Goal: Transaction & Acquisition: Obtain resource

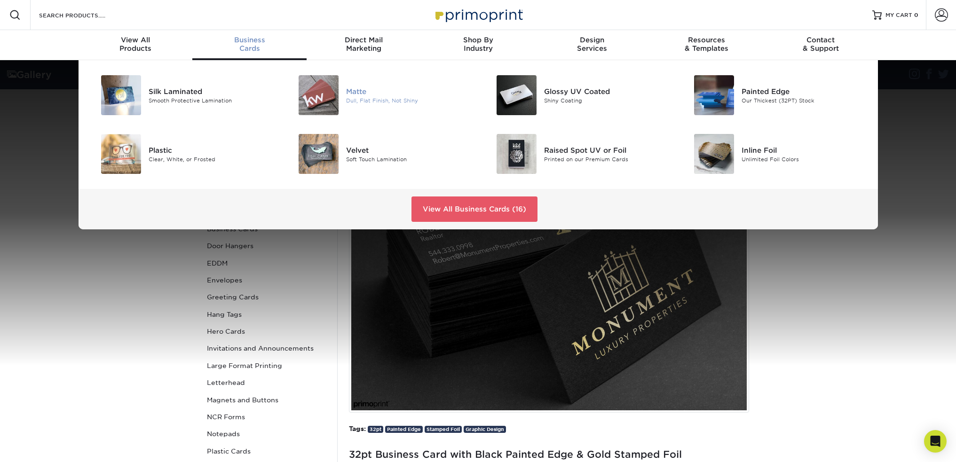
click at [375, 103] on div "Dull, Flat Finish, Not Shiny" at bounding box center [408, 100] width 125 height 8
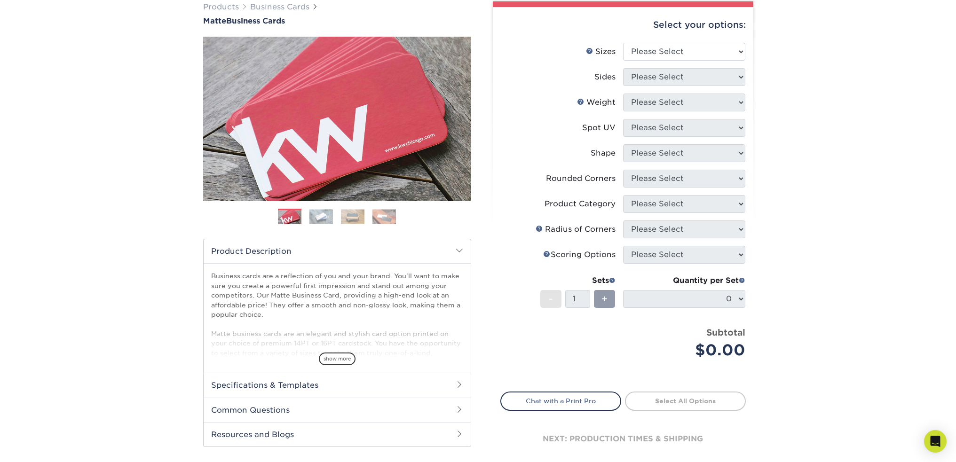
scroll to position [94, 0]
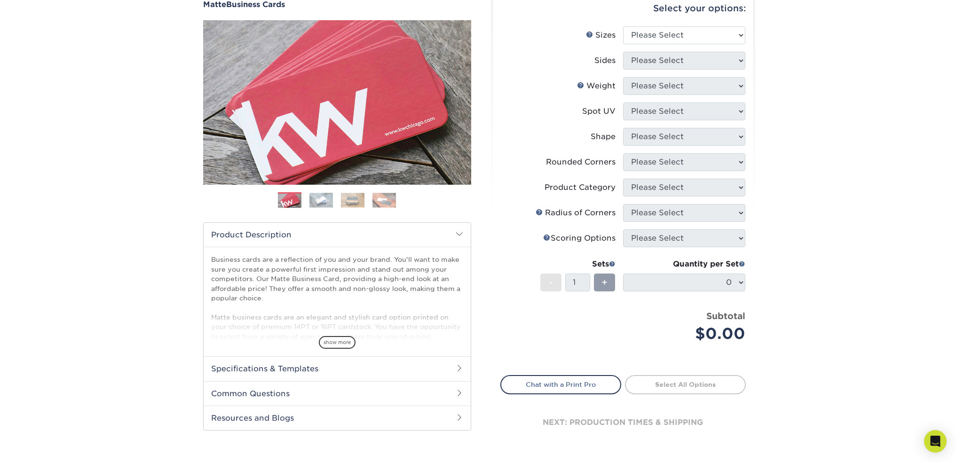
click at [318, 200] on img at bounding box center [321, 200] width 24 height 15
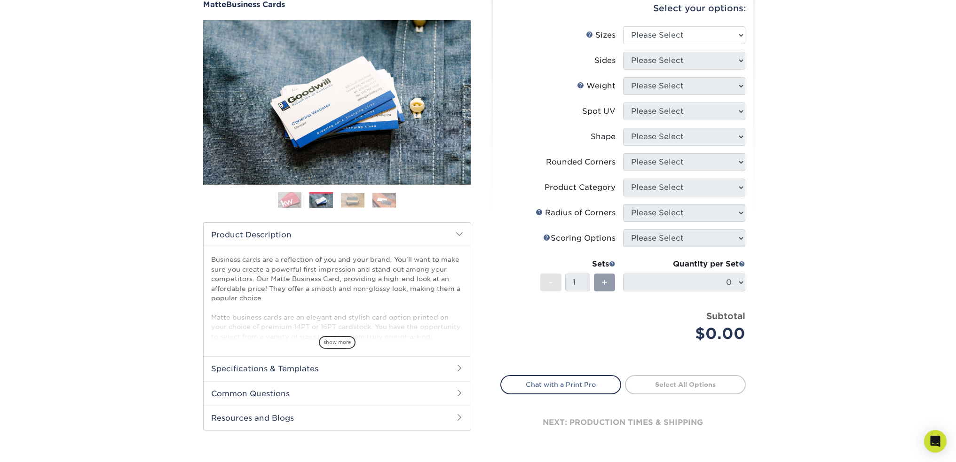
drag, startPoint x: 346, startPoint y: 202, endPoint x: 368, endPoint y: 207, distance: 23.1
click at [346, 203] on img at bounding box center [353, 200] width 24 height 15
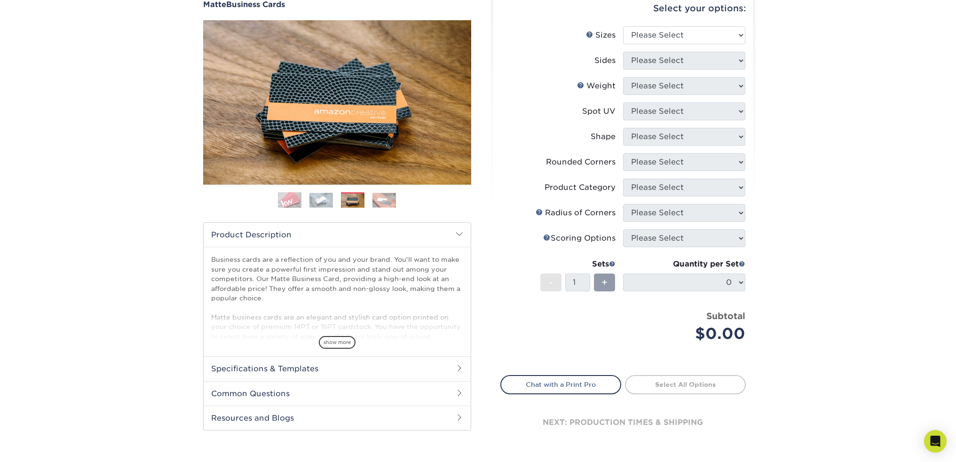
click at [379, 202] on img at bounding box center [384, 200] width 24 height 15
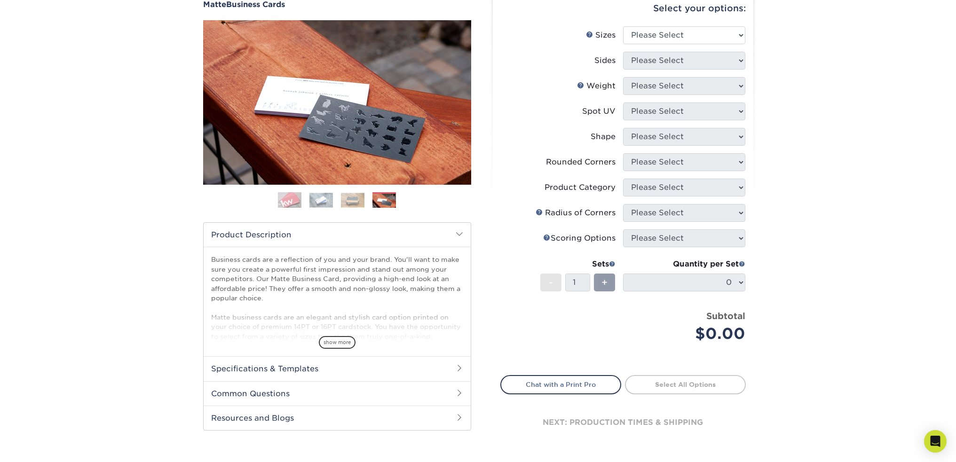
click at [293, 199] on img at bounding box center [290, 201] width 24 height 24
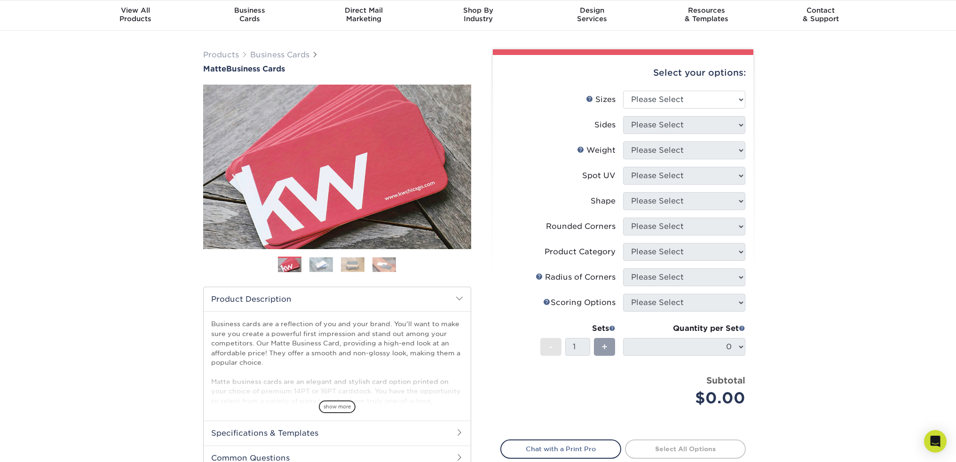
scroll to position [0, 0]
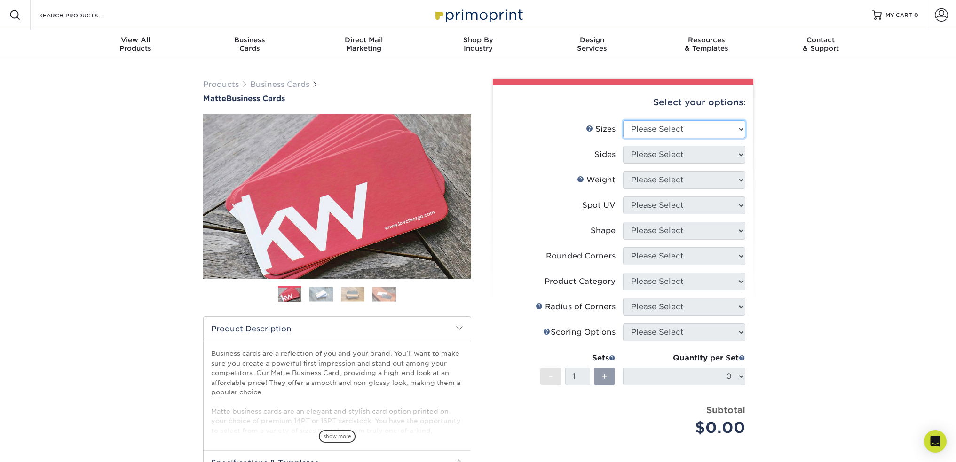
click at [667, 130] on select "Please Select 1.5" x 3.5" - Mini 1.75" x 3.5" - Mini 2" x 2" - Square 2" x 3" -…" at bounding box center [684, 129] width 122 height 18
select select "2.00x3.50"
click at [623, 120] on select "Please Select 1.5" x 3.5" - Mini 1.75" x 3.5" - Mini 2" x 2" - Square 2" x 3" -…" at bounding box center [684, 129] width 122 height 18
click at [667, 155] on select "Please Select Print Both Sides Print Front Only" at bounding box center [684, 155] width 122 height 18
select select "13abbda7-1d64-4f25-8bb2-c179b224825d"
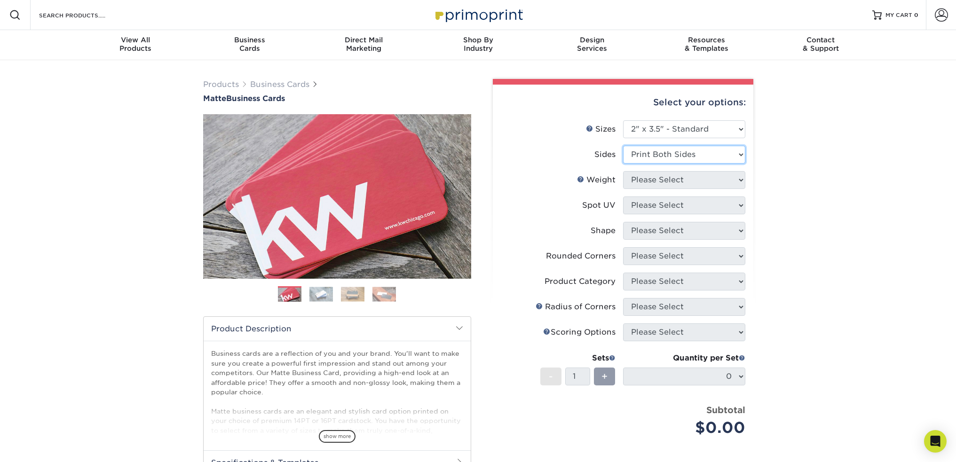
click at [623, 146] on select "Please Select Print Both Sides Print Front Only" at bounding box center [684, 155] width 122 height 18
click at [668, 186] on select "Please Select 16PT 14PT" at bounding box center [684, 180] width 122 height 18
select select "16PT"
click at [623, 171] on select "Please Select 16PT 14PT" at bounding box center [684, 180] width 122 height 18
click at [667, 206] on select "Please Select No Spot UV Front and Back (Both Sides) Front Only Back Only" at bounding box center [684, 206] width 122 height 18
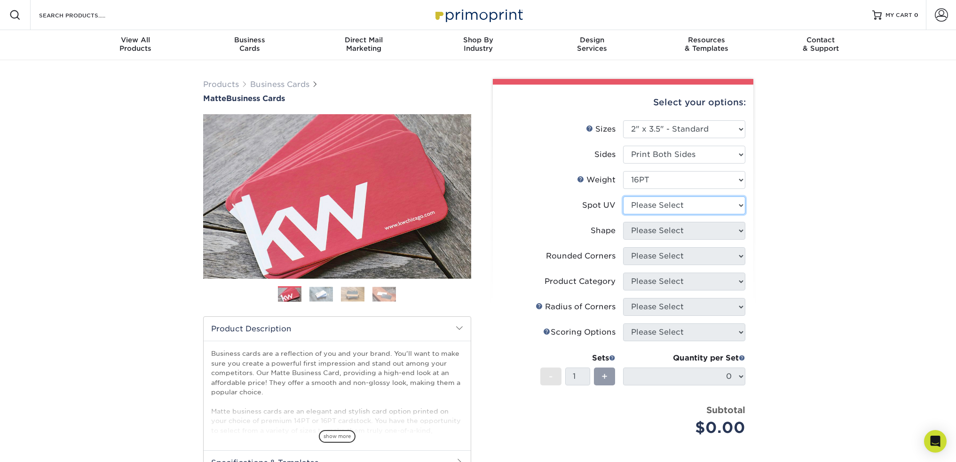
select select "3"
click at [623, 197] on select "Please Select No Spot UV Front and Back (Both Sides) Front Only Back Only" at bounding box center [684, 206] width 122 height 18
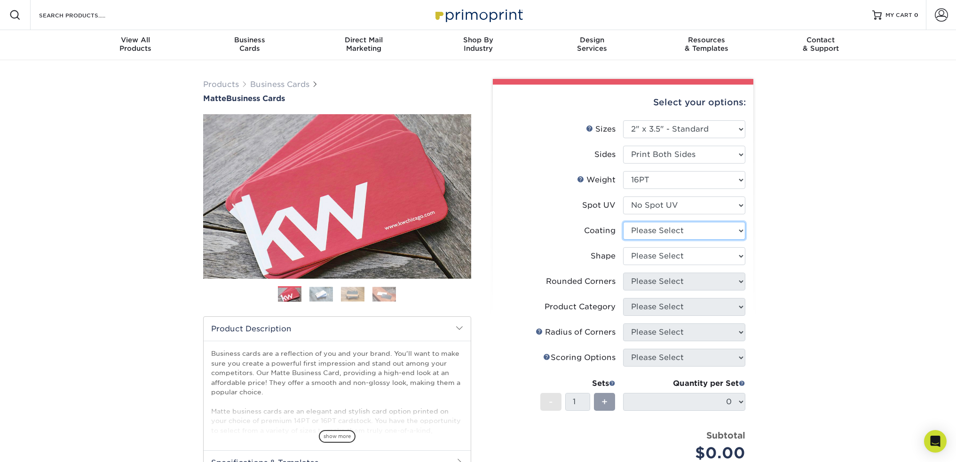
click at [676, 232] on select at bounding box center [684, 231] width 122 height 18
select select "121bb7b5-3b4d-429f-bd8d-bbf80e953313"
click at [623, 222] on select at bounding box center [684, 231] width 122 height 18
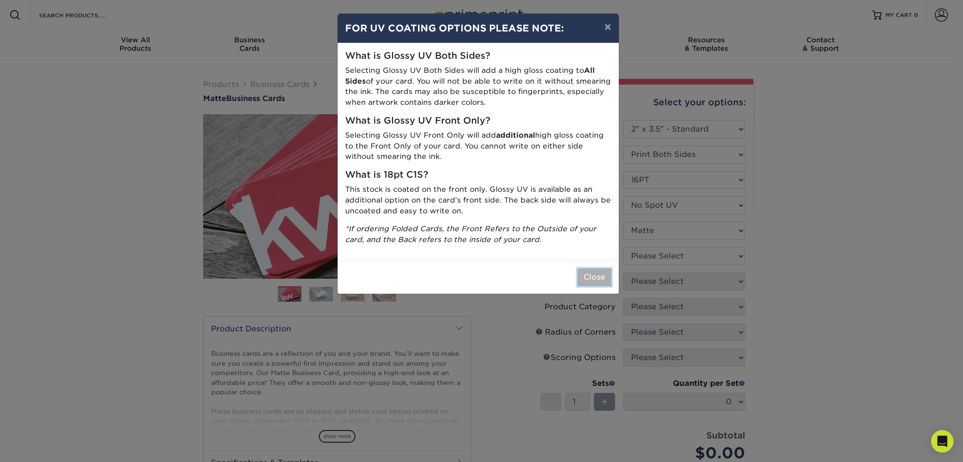
click at [595, 285] on button "Close" at bounding box center [594, 277] width 34 height 18
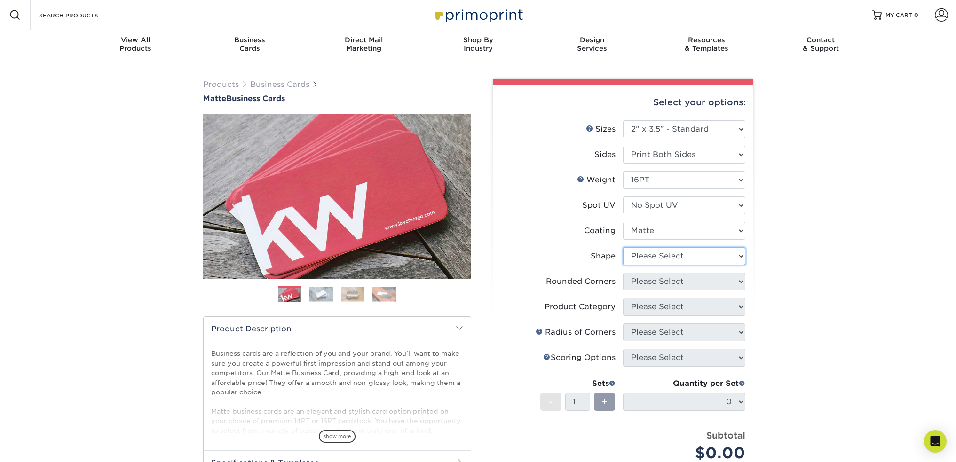
click at [675, 258] on select "Please Select Standard Oval" at bounding box center [684, 256] width 122 height 18
select select "standard"
click at [623, 247] on select "Please Select Standard Oval" at bounding box center [684, 256] width 122 height 18
click at [666, 282] on select "Please Select Yes - Round 2 Corners Yes - Round 4 Corners No" at bounding box center [684, 282] width 122 height 18
select select "0"
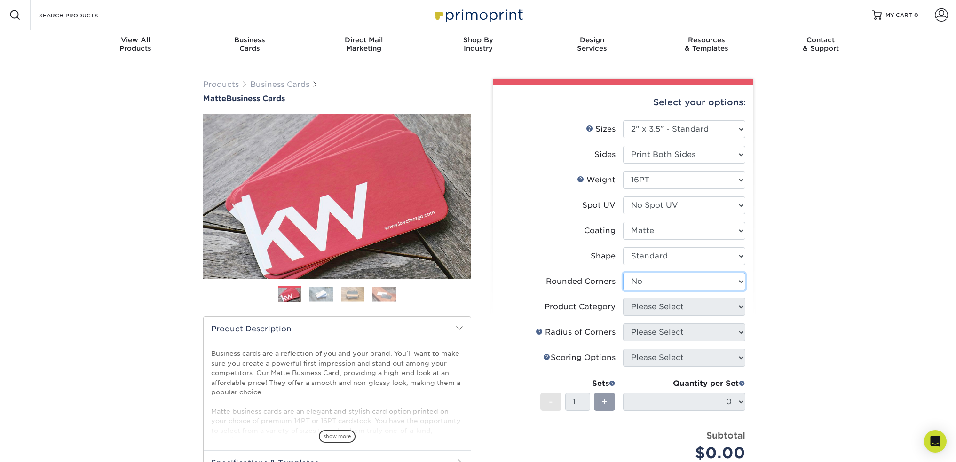
click at [623, 273] on select "Please Select Yes - Round 2 Corners Yes - Round 4 Corners No" at bounding box center [684, 282] width 122 height 18
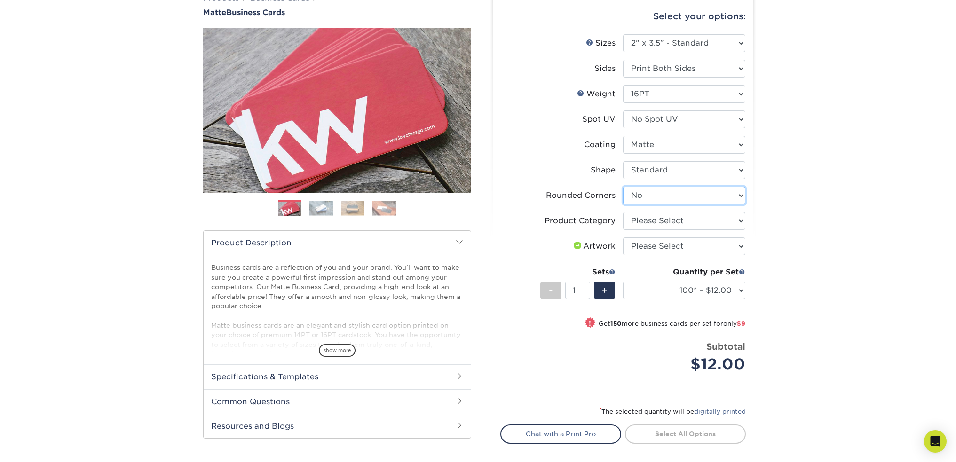
scroll to position [94, 0]
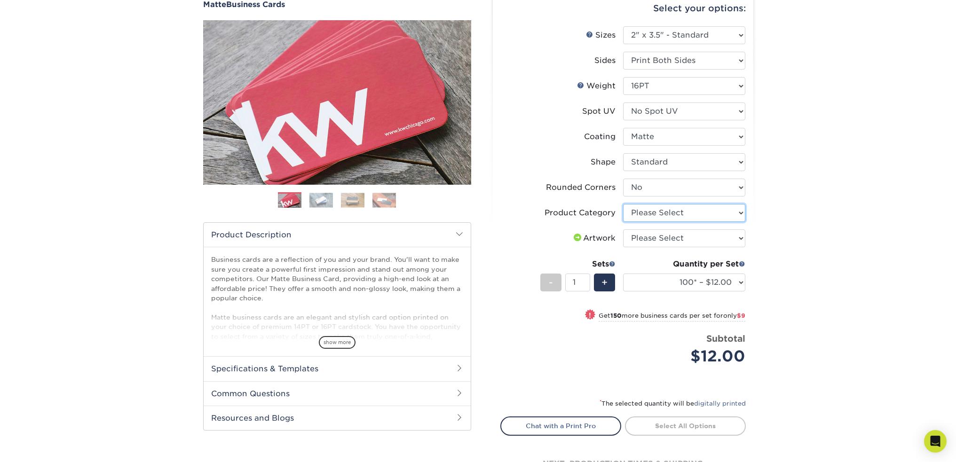
click at [682, 213] on select "Please Select Business Cards" at bounding box center [684, 213] width 122 height 18
select select "3b5148f1-0588-4f88-a218-97bcfdce65c1"
click at [623, 204] on select "Please Select Business Cards" at bounding box center [684, 213] width 122 height 18
click at [688, 238] on select "Please Select I will upload files I need a design - $100" at bounding box center [684, 238] width 122 height 18
select select "upload"
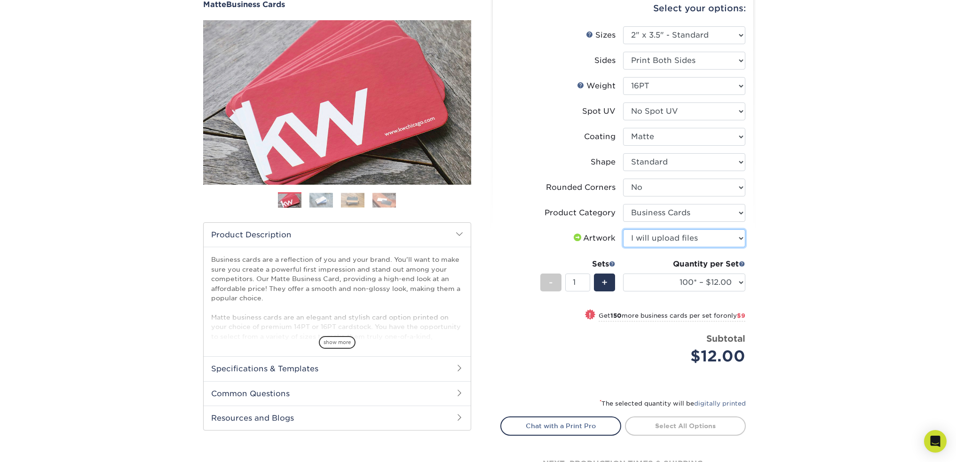
click at [623, 229] on select "Please Select I will upload files I need a design - $100" at bounding box center [684, 238] width 122 height 18
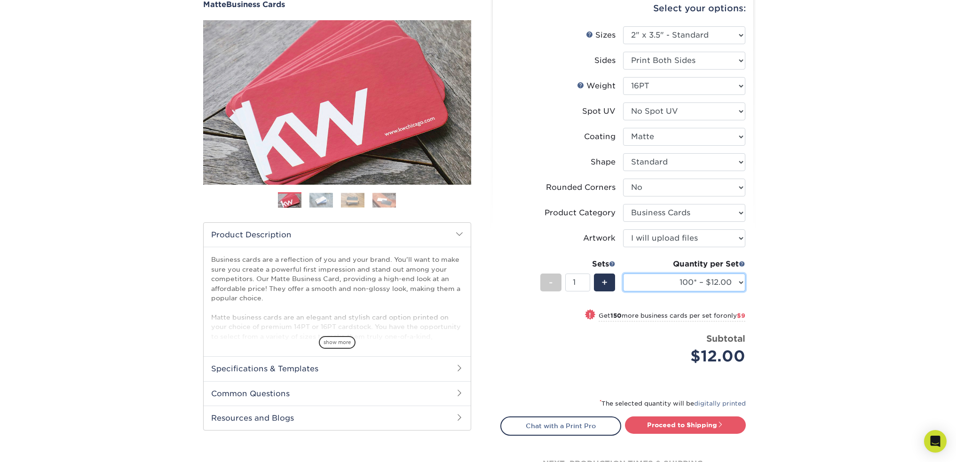
click at [740, 281] on select "100* – $12.00 250* – $21.00 500 – $42.00 1000 – $53.00 2500 – $95.00 5000 – $18…" at bounding box center [684, 283] width 122 height 18
select select "500 – $42.00"
click at [623, 274] on select "100* – $12.00 250* – $21.00 500 – $42.00 1000 – $53.00 2500 – $95.00 5000 – $18…" at bounding box center [684, 283] width 122 height 18
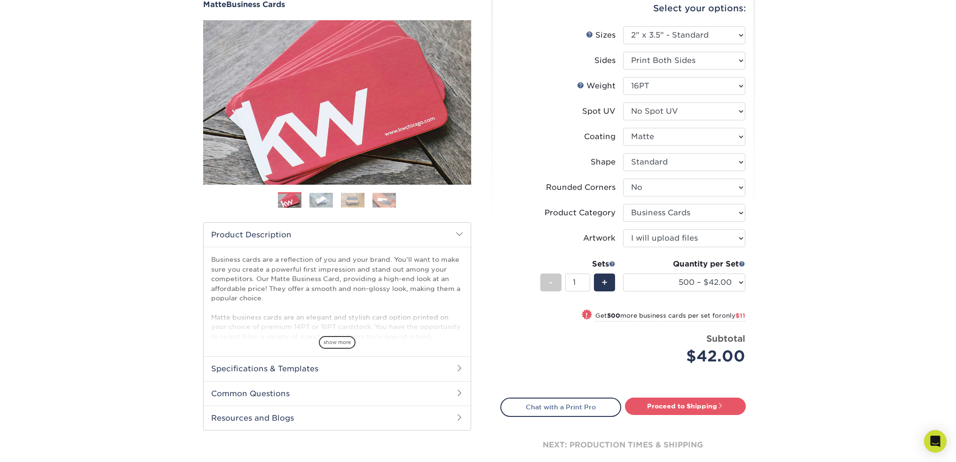
click at [797, 228] on div "Products Business Cards Matte Business Cards Previous Next 100 $ 9" at bounding box center [478, 236] width 956 height 541
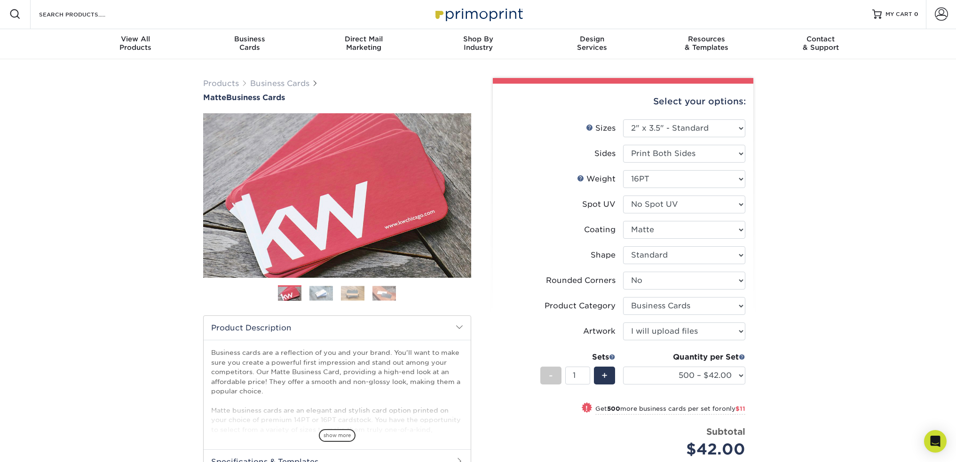
scroll to position [0, 0]
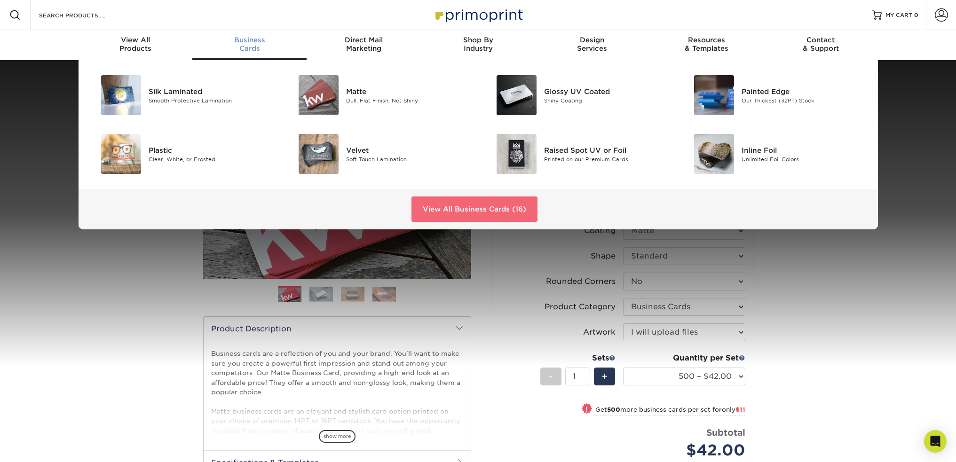
click at [499, 217] on link "View All Business Cards (16)" at bounding box center [474, 209] width 126 height 25
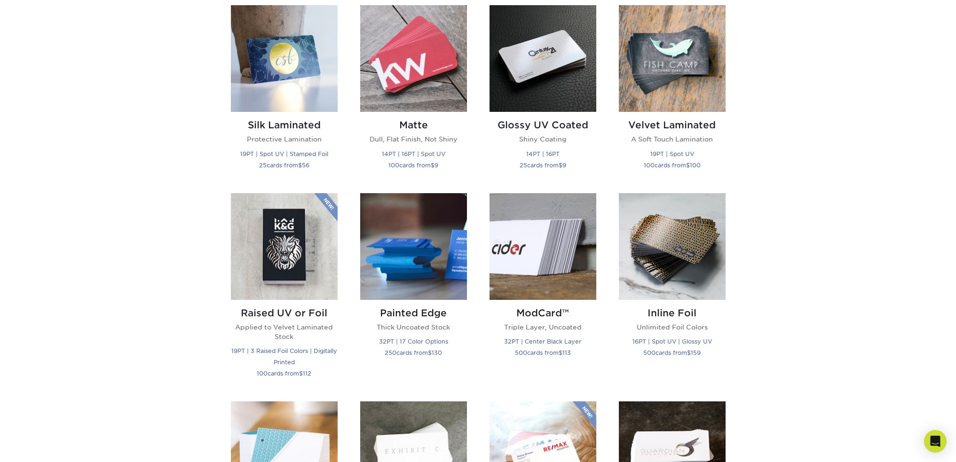
scroll to position [282, 0]
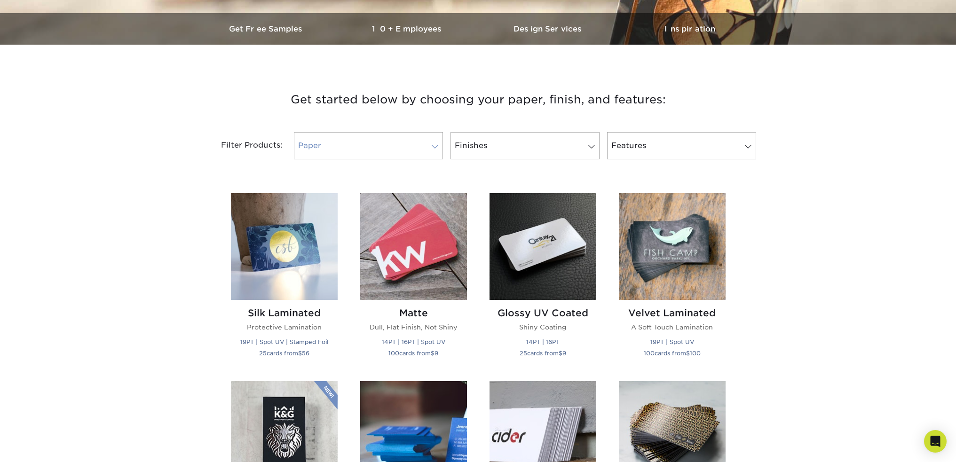
click at [423, 153] on link "Paper" at bounding box center [368, 145] width 149 height 27
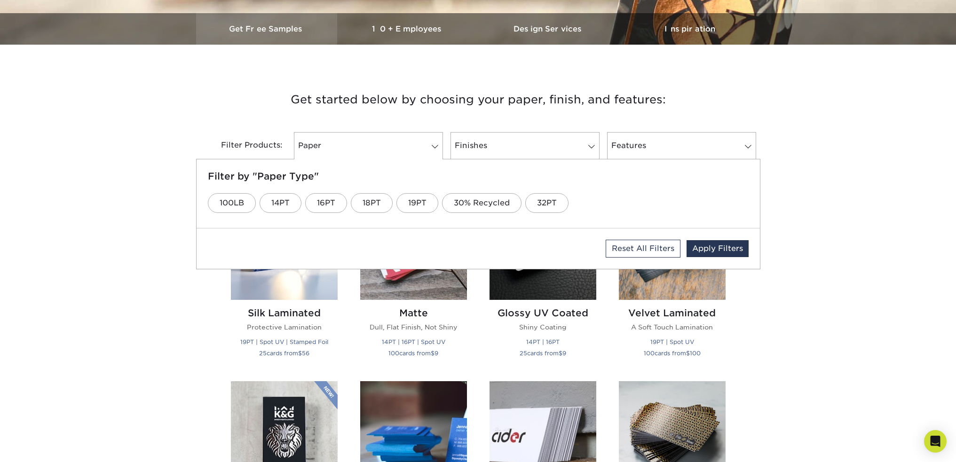
drag, startPoint x: 304, startPoint y: 71, endPoint x: 207, endPoint y: 20, distance: 110.0
click at [304, 71] on div "Get started below by choosing your paper, finish, and features: Filtered Matche…" at bounding box center [478, 124] width 564 height 115
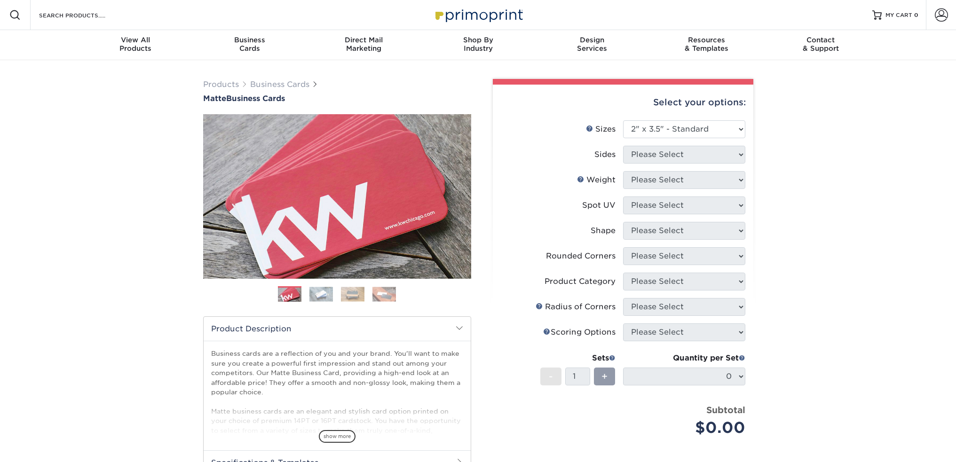
select select "2.00x3.50"
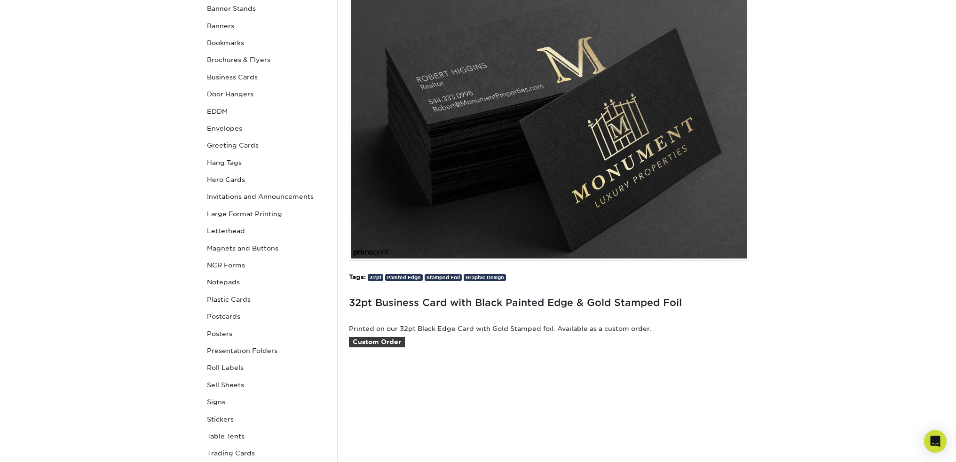
scroll to position [188, 0]
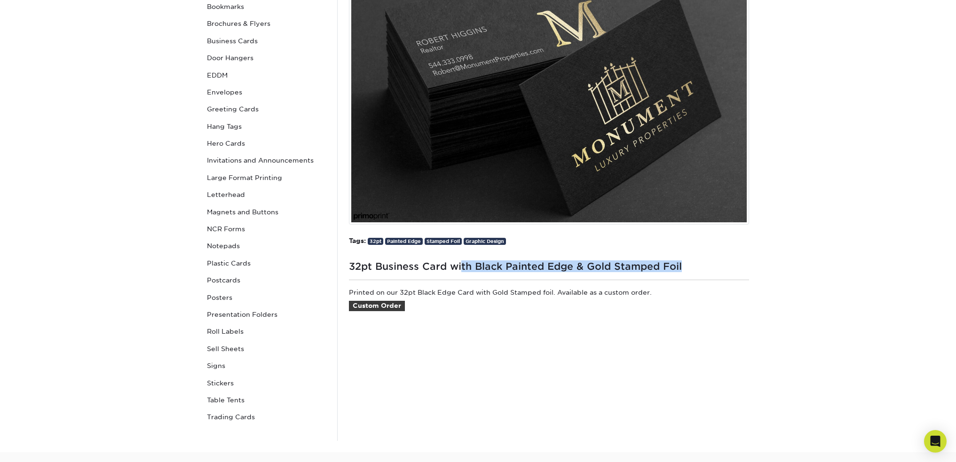
drag, startPoint x: 350, startPoint y: 267, endPoint x: 430, endPoint y: 275, distance: 79.9
click at [430, 275] on div "32pt Business Card with Black Painted Edge & Gold Stamped Foil Gallery Business…" at bounding box center [548, 177] width 423 height 529
click at [469, 299] on p "Printed on our 32pt Black Edge Card with Gold Stamped foil. Available as a cust…" at bounding box center [549, 305] width 400 height 35
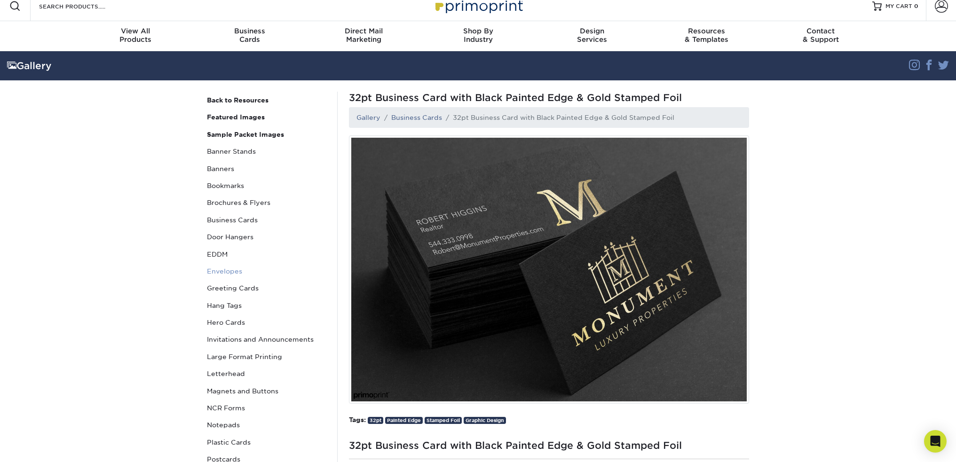
scroll to position [0, 0]
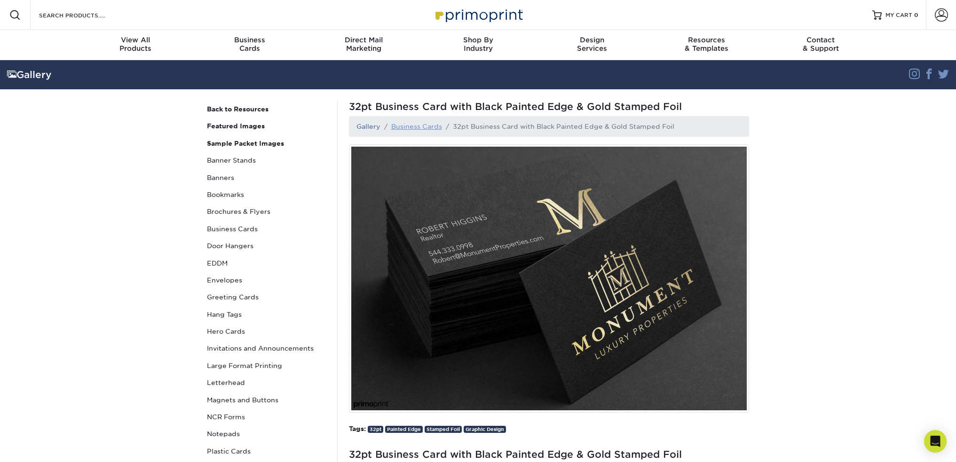
click at [399, 129] on link "Business Cards" at bounding box center [416, 127] width 51 height 8
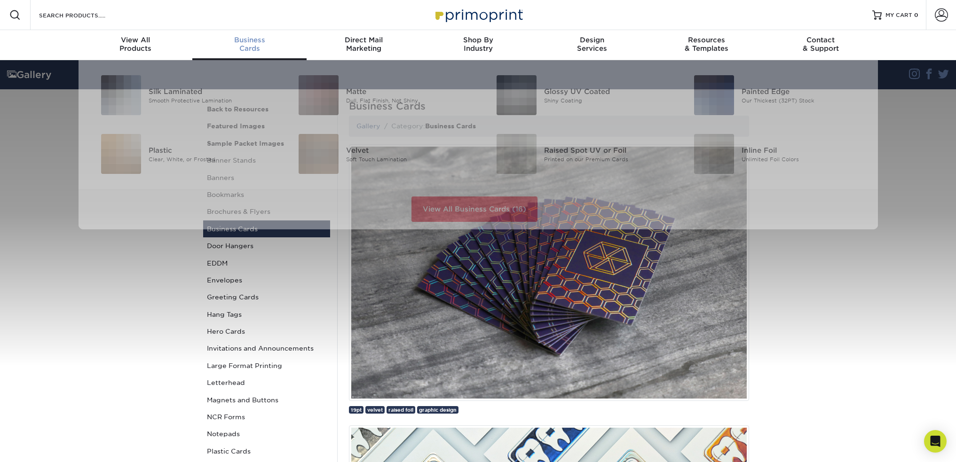
click at [241, 49] on div "Business Cards" at bounding box center [249, 44] width 114 height 17
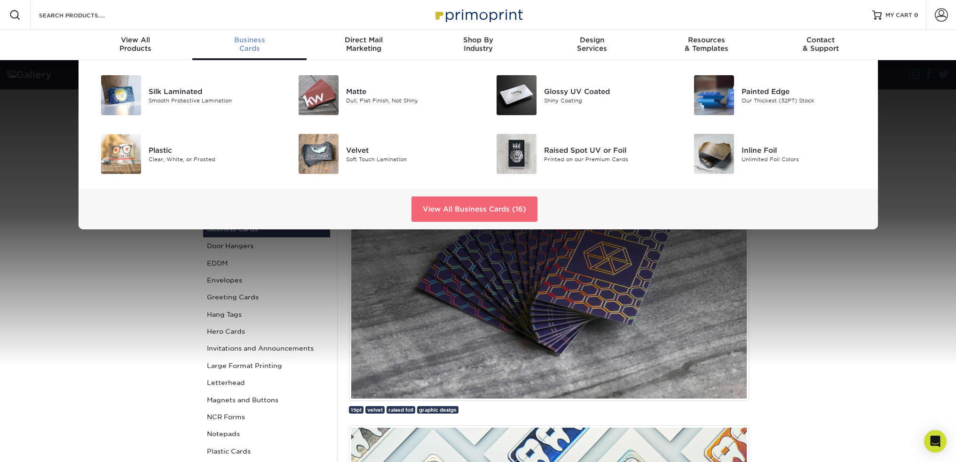
click at [452, 212] on link "View All Business Cards (16)" at bounding box center [474, 209] width 126 height 25
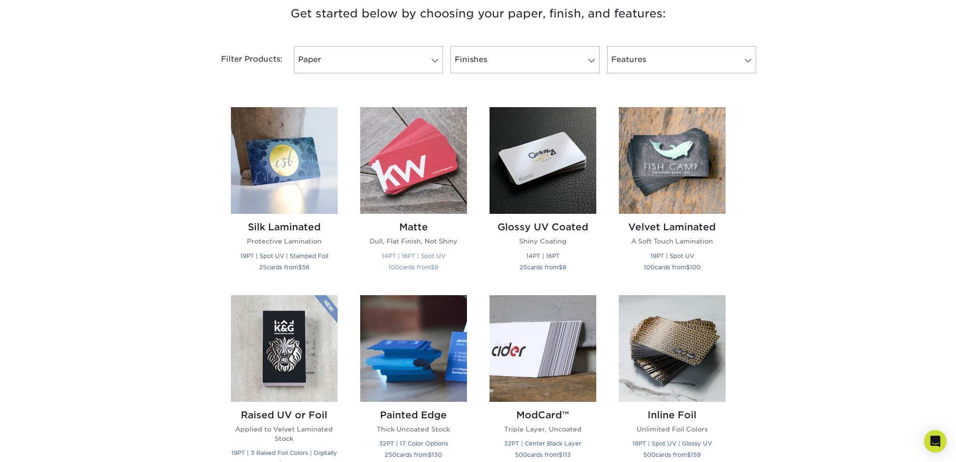
scroll to position [376, 0]
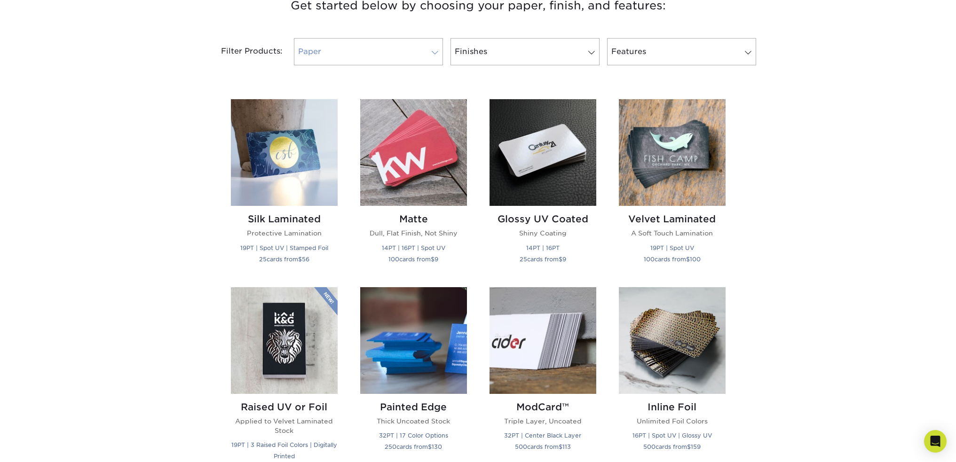
click at [433, 54] on span at bounding box center [434, 53] width 13 height 8
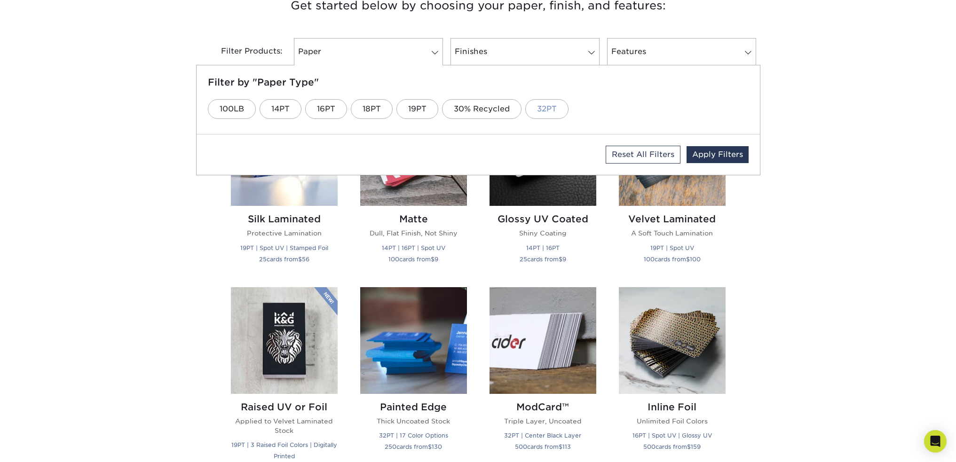
click at [543, 111] on link "32PT" at bounding box center [546, 109] width 43 height 20
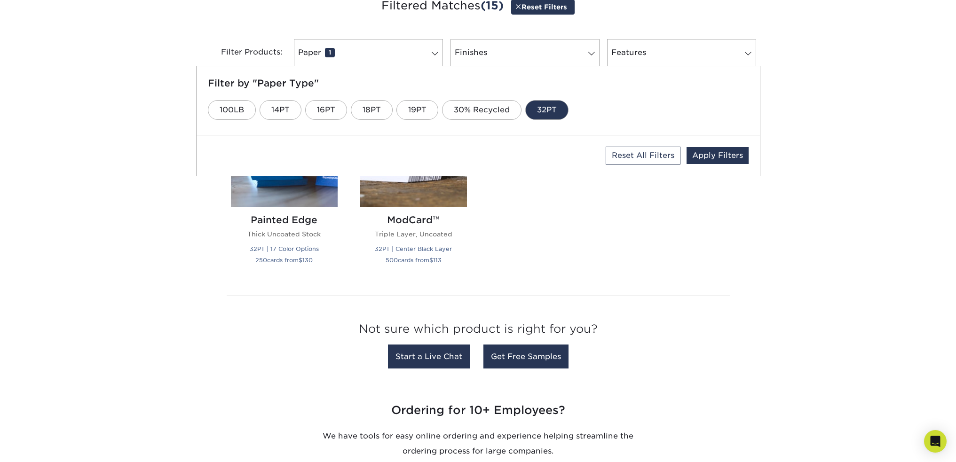
scroll to position [377, 0]
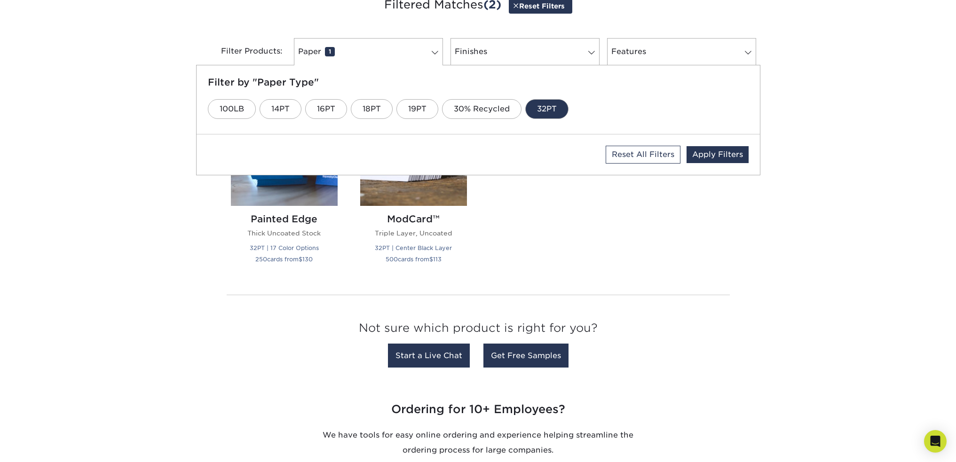
click at [300, 299] on div "Silk Laminated Protective Lamination 19PT | Spot UV | Stamped Foil 25 cards fro…" at bounding box center [478, 242] width 517 height 308
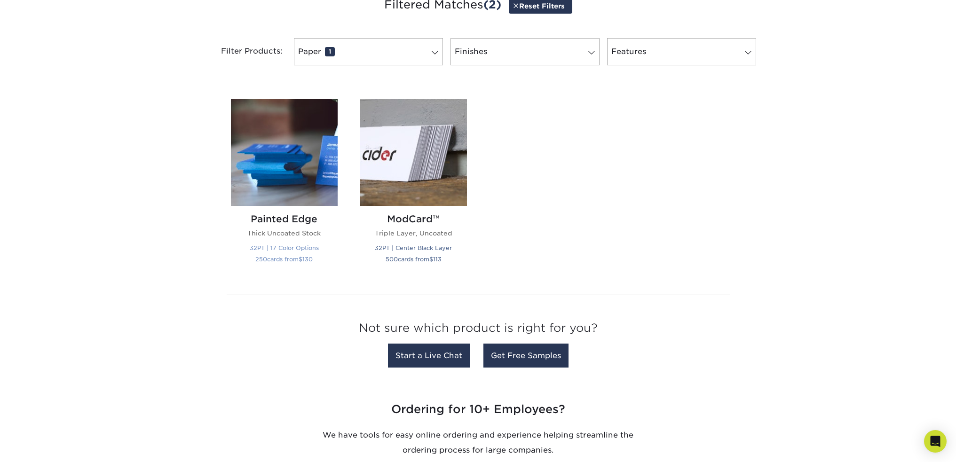
click at [292, 214] on h2 "Painted Edge" at bounding box center [284, 218] width 107 height 11
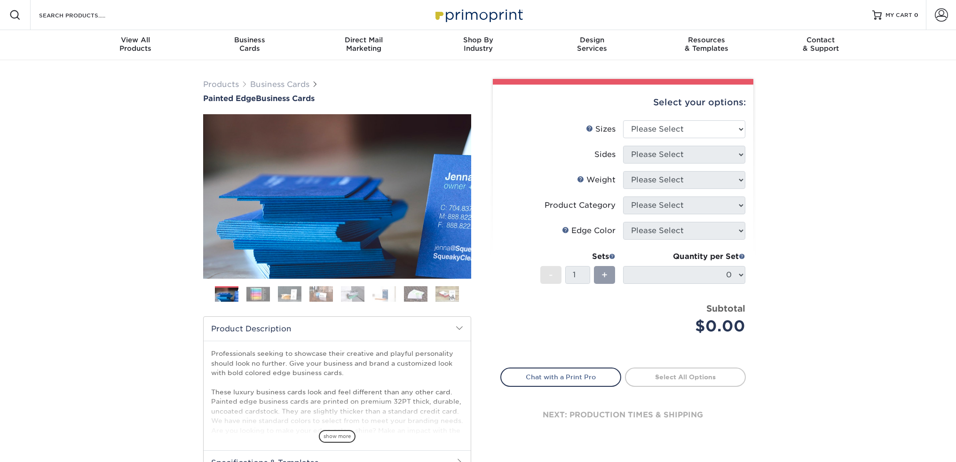
click at [661, 138] on li "Sizes Help Sizes Please Select 2" x 3.5" - Standard 2.125" x 3.375" - European …" at bounding box center [623, 132] width 245 height 25
click at [663, 131] on select "Please Select 2" x 3.5" - Standard 2.125" x 3.375" - European 2.5" x 2.5" - Squ…" at bounding box center [684, 129] width 122 height 18
select select "2.00x3.50"
click at [623, 120] on select "Please Select 2" x 3.5" - Standard 2.125" x 3.375" - European 2.5" x 2.5" - Squ…" at bounding box center [684, 129] width 122 height 18
click at [654, 158] on select "Please Select Print Both Sides Print Front Only" at bounding box center [684, 155] width 122 height 18
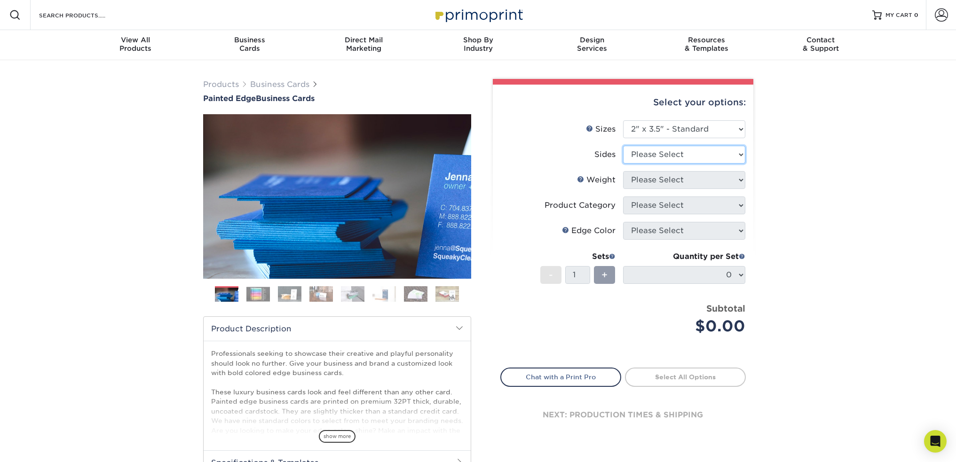
select select "13abbda7-1d64-4f25-8bb2-c179b224825d"
click at [623, 146] on select "Please Select Print Both Sides Print Front Only" at bounding box center [684, 155] width 122 height 18
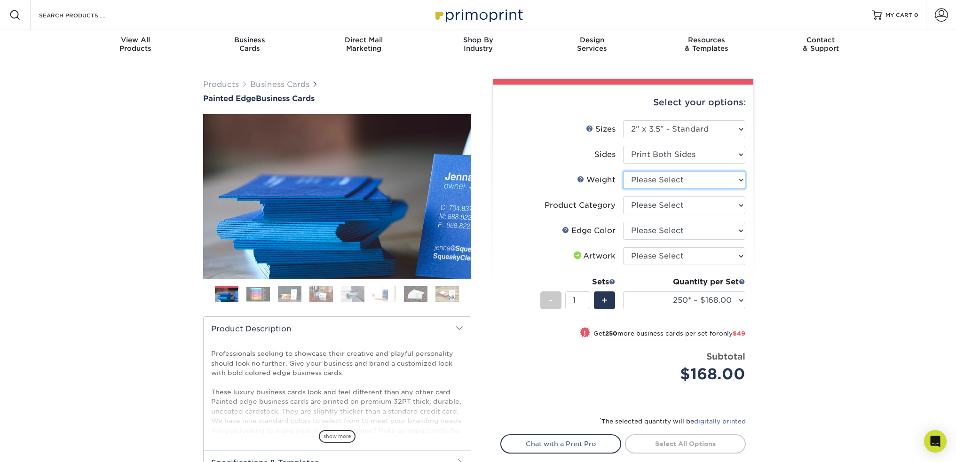
click at [665, 179] on select "Please Select 32PTUC" at bounding box center [684, 180] width 122 height 18
select select "32PTUC"
click at [623, 171] on select "Please Select 32PTUC" at bounding box center [684, 180] width 122 height 18
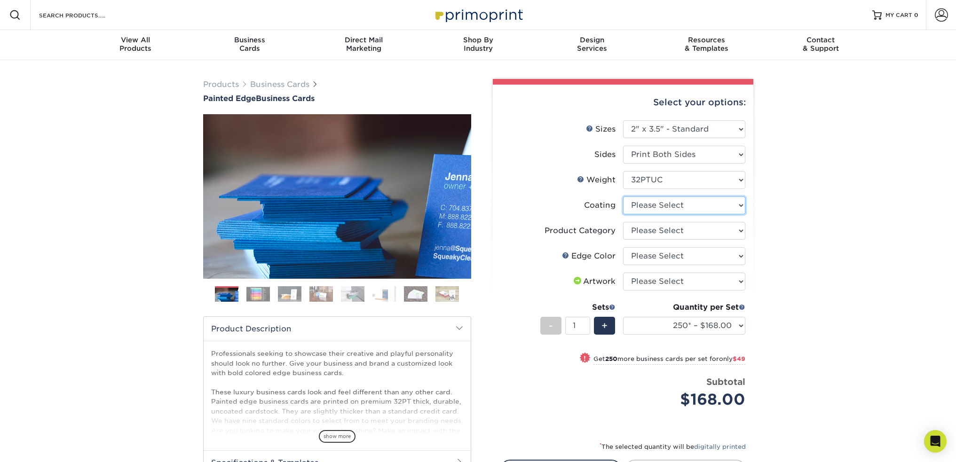
click at [672, 205] on select at bounding box center [684, 206] width 122 height 18
select select "3e7618de-abca-4bda-9f97-8b9129e913d8"
click at [623, 197] on select at bounding box center [684, 206] width 122 height 18
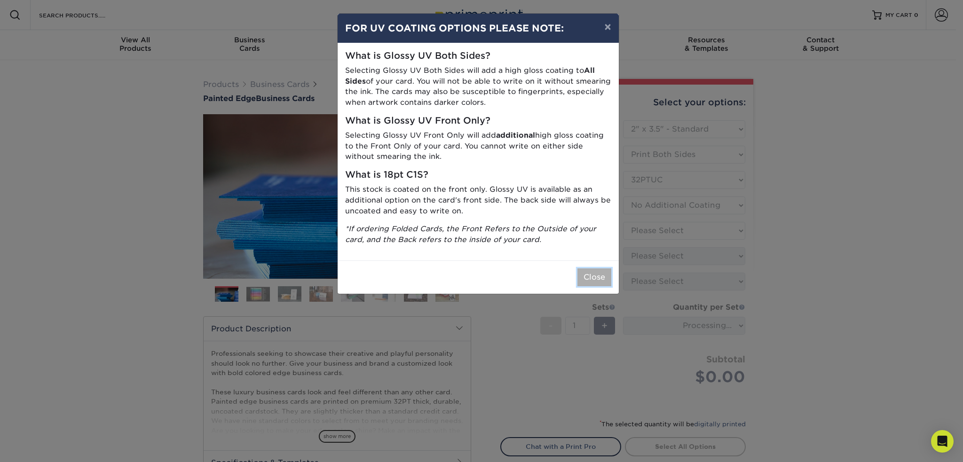
click at [590, 278] on button "Close" at bounding box center [594, 277] width 34 height 18
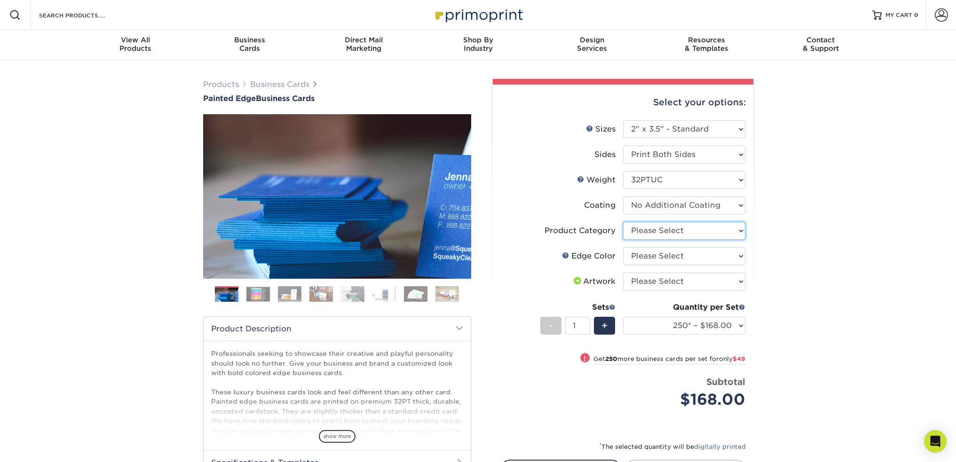
click at [668, 232] on select "Please Select Business Cards" at bounding box center [684, 231] width 122 height 18
select select "3b5148f1-0588-4f88-a218-97bcfdce65c1"
click at [623, 222] on select "Please Select Business Cards" at bounding box center [684, 231] width 122 height 18
click at [657, 255] on select "Please Select Charcoal Black Brown Blue Pearlescent Blue Pearlescent Gold Pearl…" at bounding box center [684, 256] width 122 height 18
select select "34794e23-ba15-445e-813c-341542a5462f"
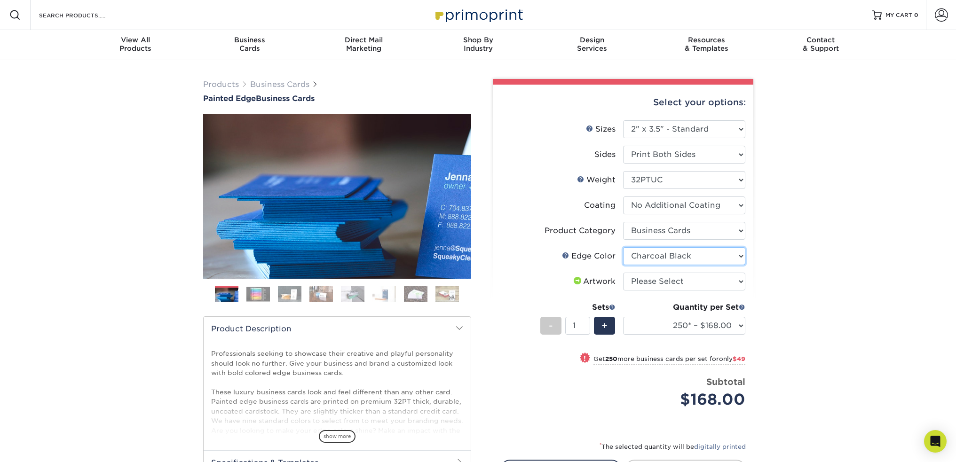
click at [623, 247] on select "Please Select Charcoal Black Brown Blue Pearlescent Blue Pearlescent Gold Pearl…" at bounding box center [684, 256] width 122 height 18
click at [819, 292] on div "Products Business Cards Painted Edge Business Cards Previous Next" at bounding box center [478, 314] width 956 height 509
click at [717, 282] on select "Please Select I will upload files I need a design - $100" at bounding box center [684, 282] width 122 height 18
select select "upload"
click at [623, 273] on select "Please Select I will upload files I need a design - $100" at bounding box center [684, 282] width 122 height 18
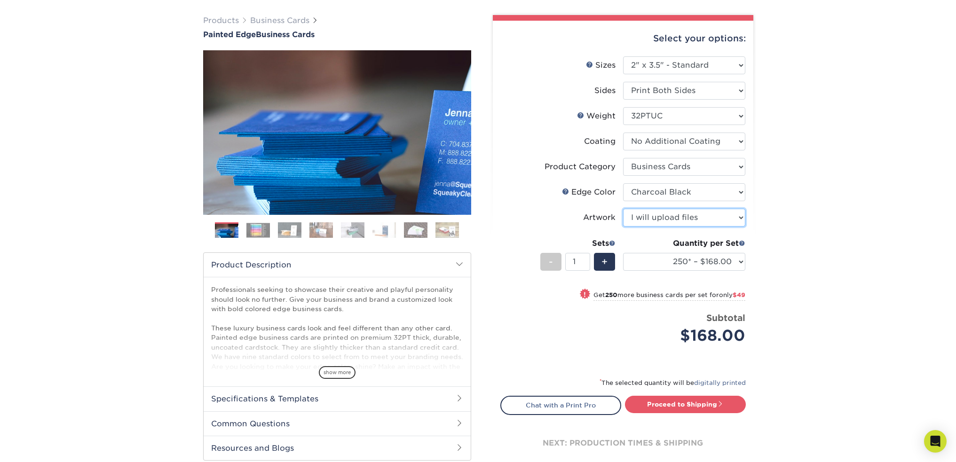
scroll to position [47, 0]
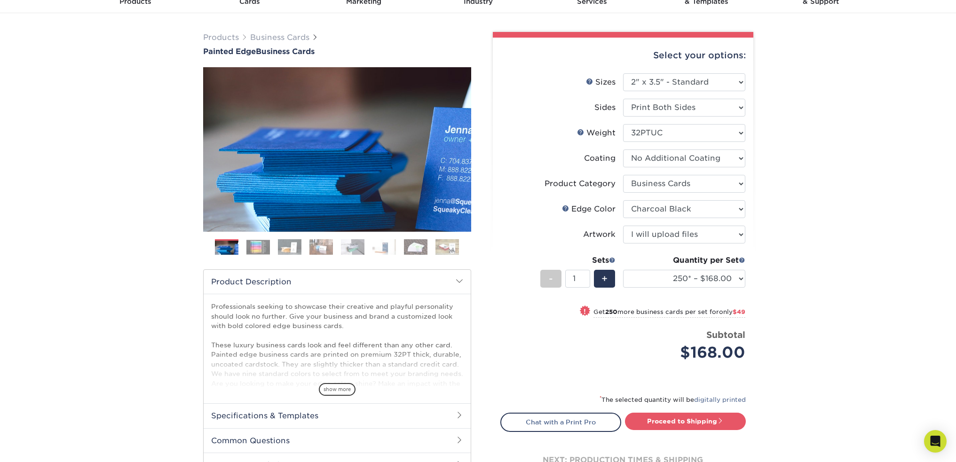
click at [260, 248] on img at bounding box center [258, 247] width 24 height 15
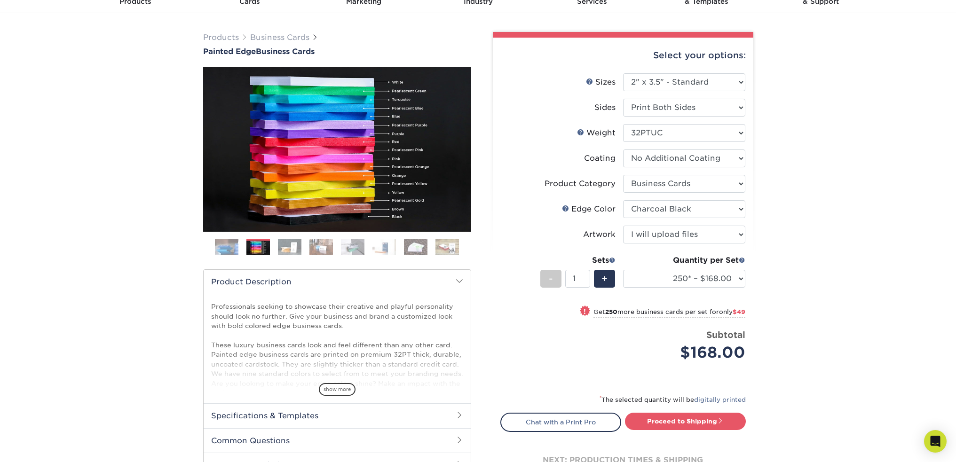
click at [286, 242] on img at bounding box center [290, 247] width 24 height 16
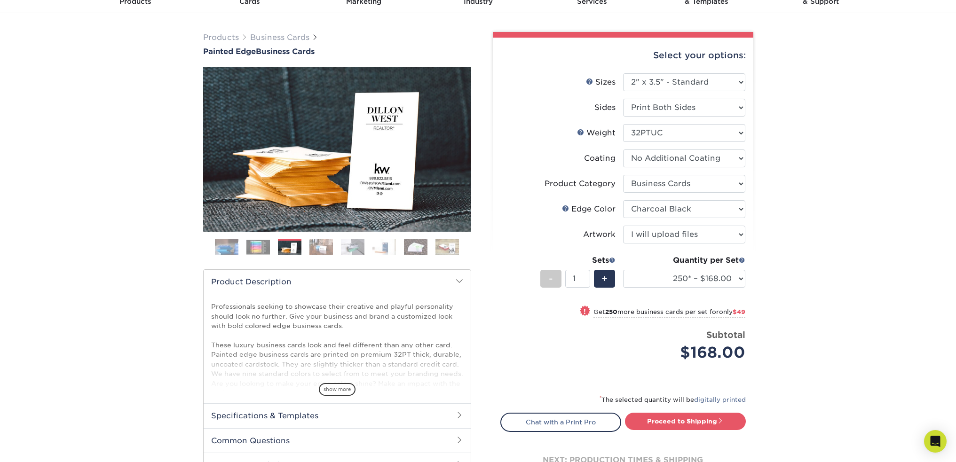
click at [321, 246] on img at bounding box center [321, 247] width 24 height 16
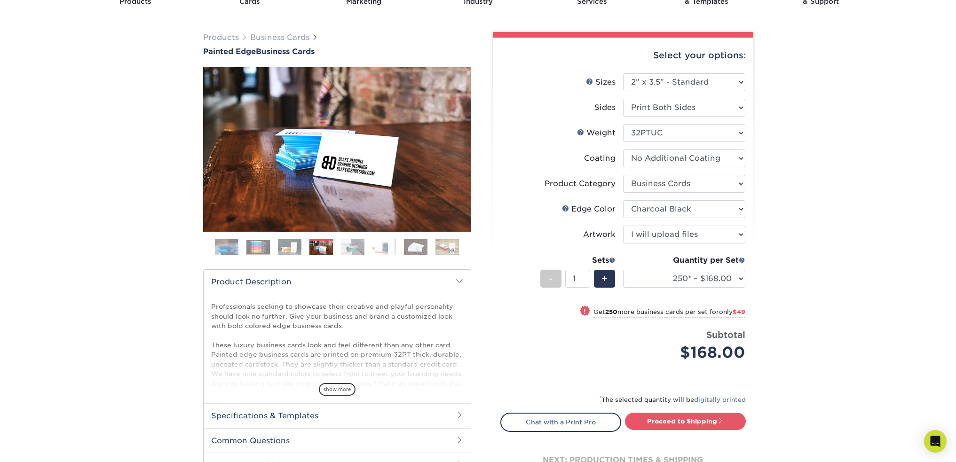
click at [351, 249] on img at bounding box center [353, 247] width 24 height 16
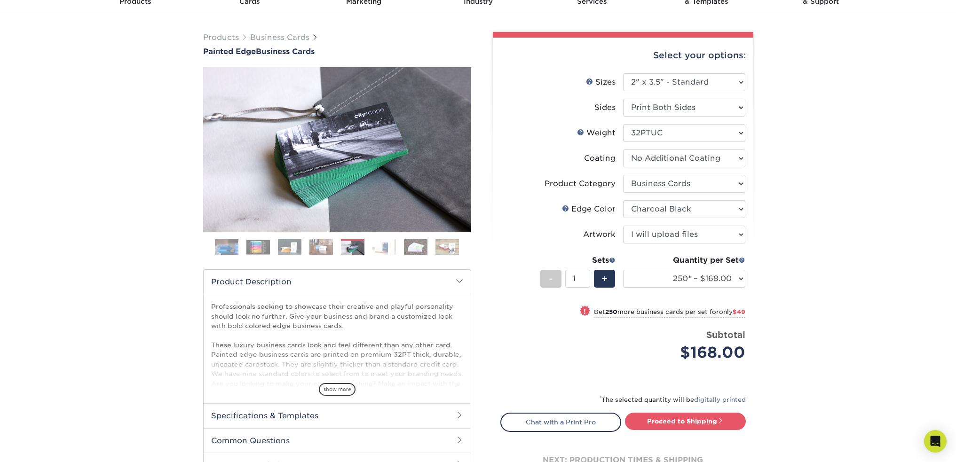
click at [396, 250] on img at bounding box center [384, 247] width 24 height 16
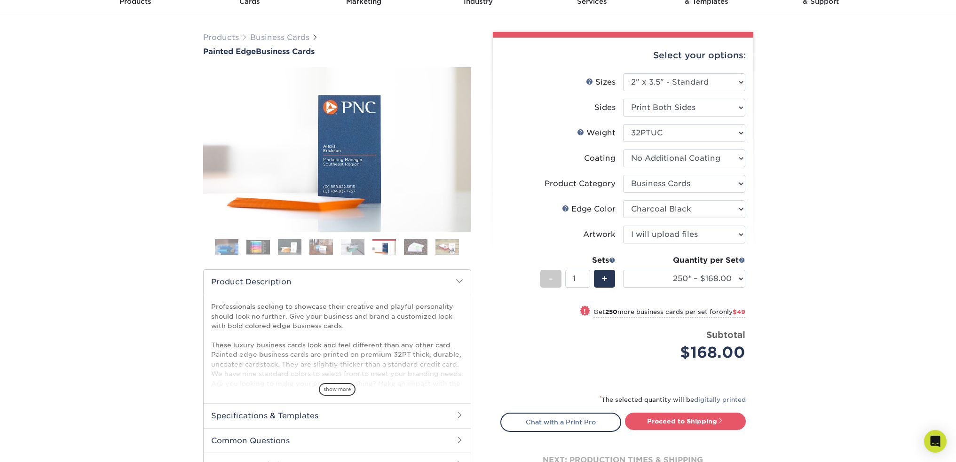
click at [429, 256] on ol at bounding box center [337, 250] width 268 height 23
click at [420, 252] on img at bounding box center [416, 247] width 24 height 16
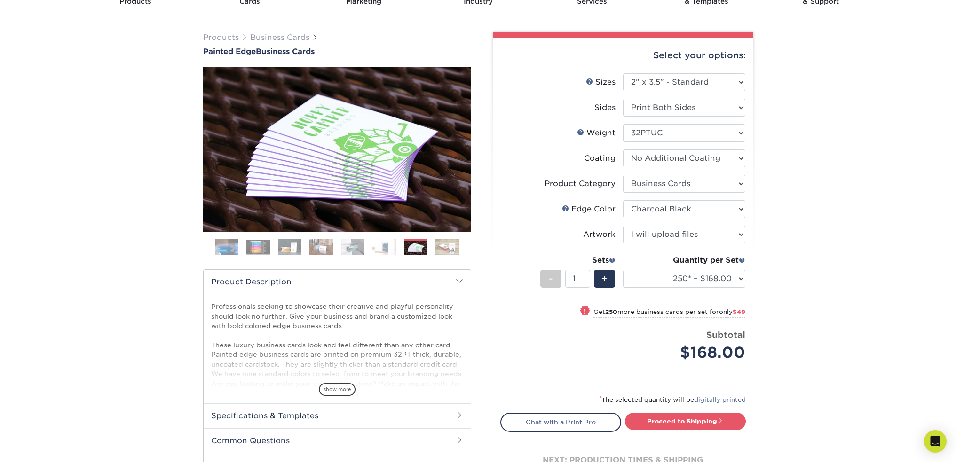
click at [441, 245] on img at bounding box center [447, 247] width 24 height 16
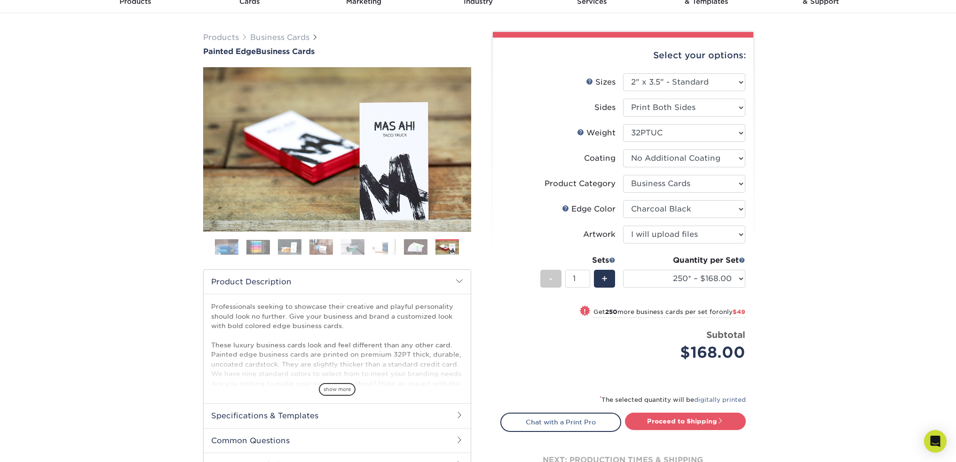
scroll to position [0, 0]
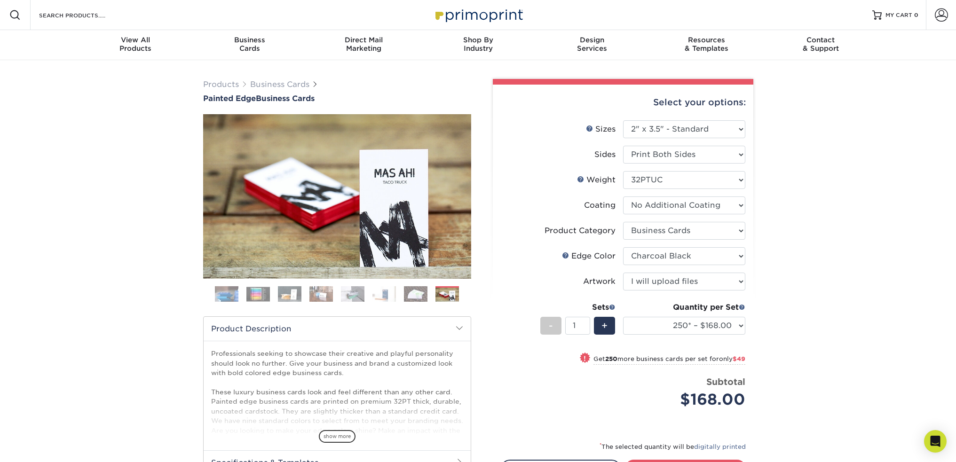
click at [898, 321] on div "Products Business Cards Painted Edge Business Cards Previous Next" at bounding box center [478, 314] width 956 height 509
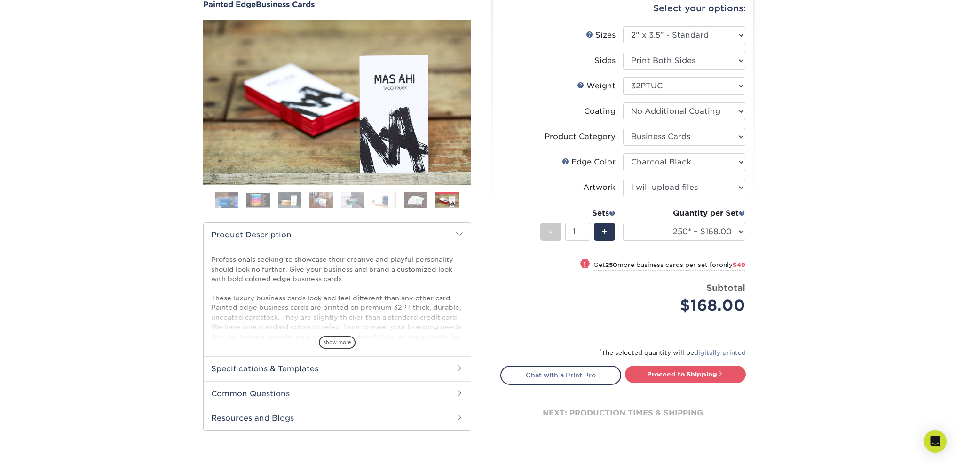
scroll to position [47, 0]
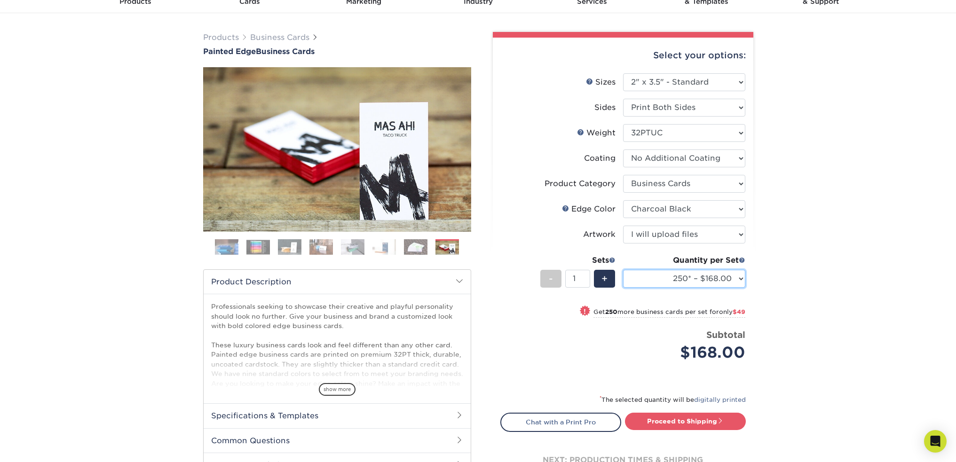
click at [741, 279] on select "250* – $168.00 500* – $217.00 1000* – $339.00" at bounding box center [684, 279] width 122 height 18
click at [623, 270] on select "250* – $168.00 500* – $217.00 1000* – $339.00" at bounding box center [684, 279] width 122 height 18
click at [757, 296] on div "Select your options: Sizes Help Sizes Please Select 2" x 3.5" - Standard" at bounding box center [619, 264] width 282 height 464
click at [687, 424] on link "Proceed to Shipping" at bounding box center [685, 421] width 121 height 17
type input "Set 1"
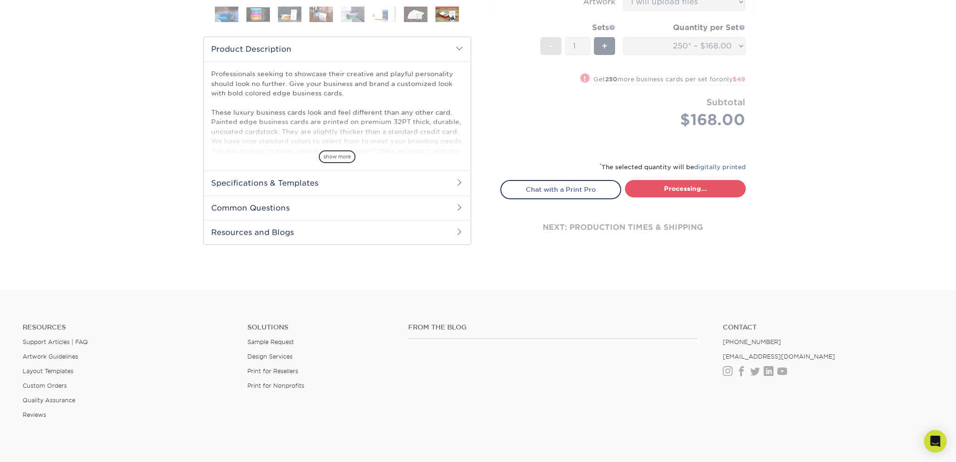
select select "b1d50ed3-fc81-464d-a1d8-d1915fbce704"
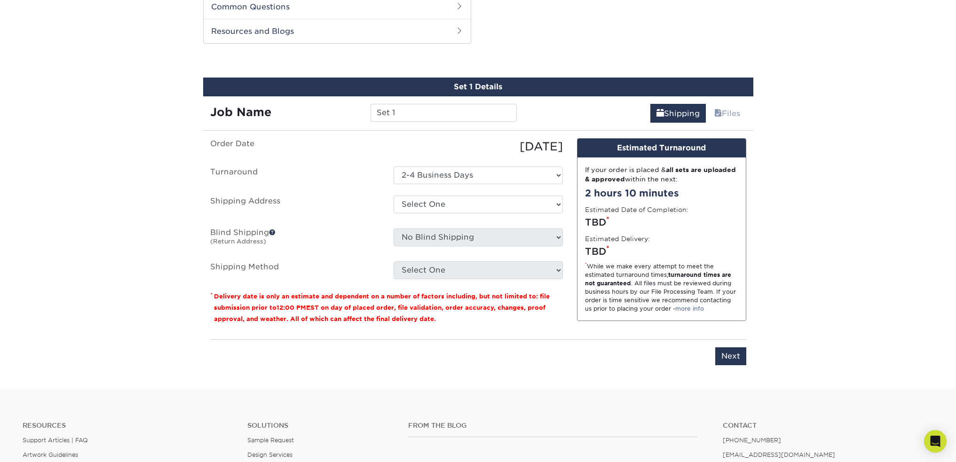
scroll to position [486, 0]
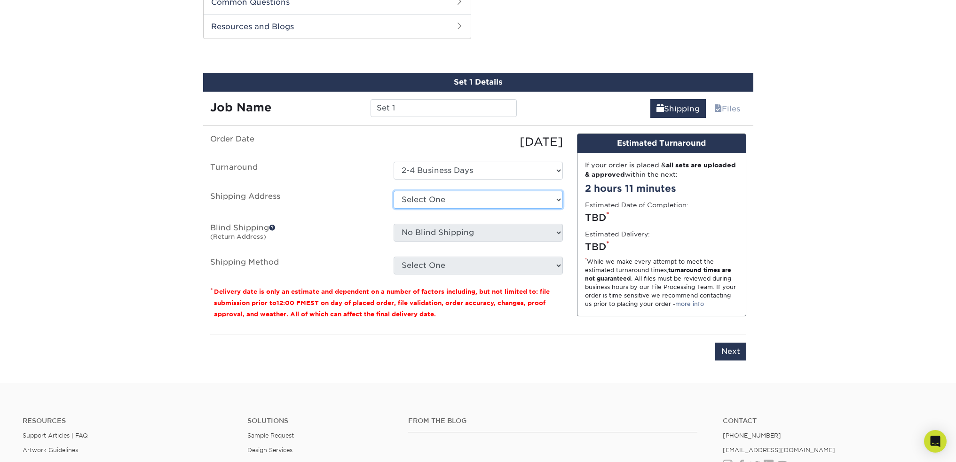
click at [509, 197] on select "Select One + Add New Address - Login" at bounding box center [478, 200] width 169 height 18
click at [628, 247] on div "TBD *" at bounding box center [661, 247] width 153 height 14
click at [481, 318] on p "* Delivery date is only an estimate and dependent on a number of factors includ…" at bounding box center [386, 303] width 353 height 34
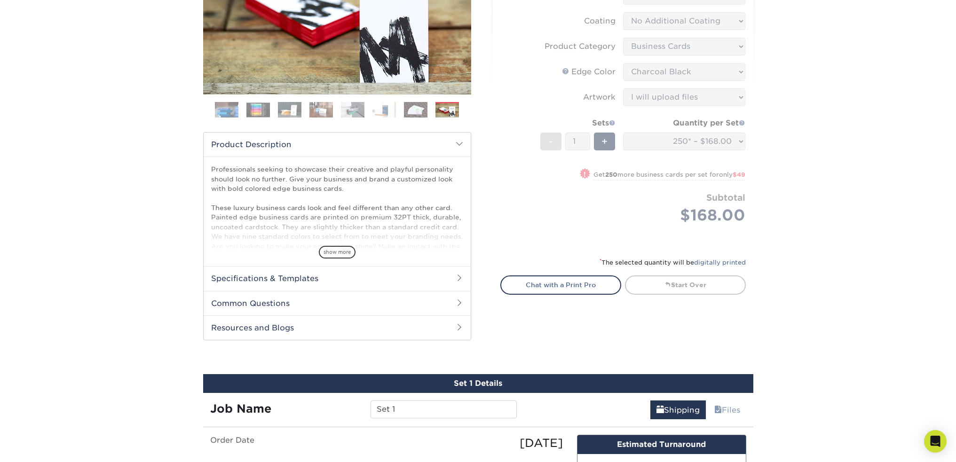
scroll to position [188, 0]
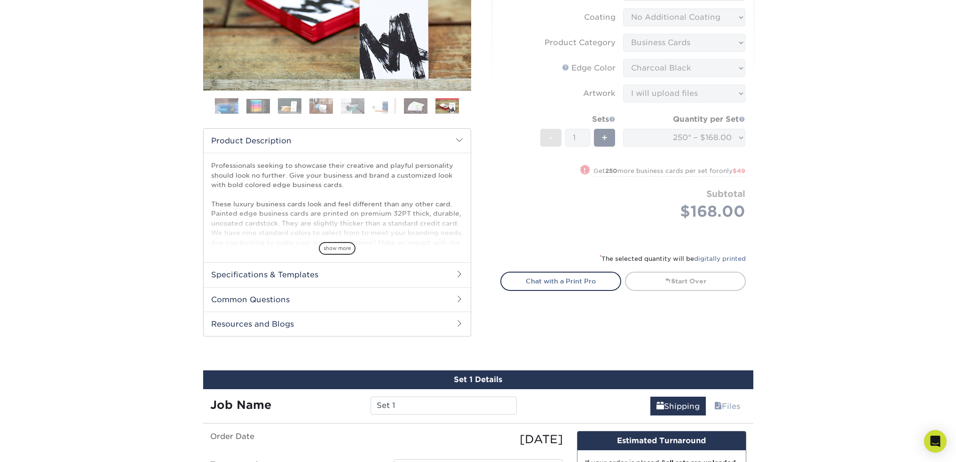
click at [443, 273] on h2 "Specifications & Templates" at bounding box center [337, 274] width 267 height 24
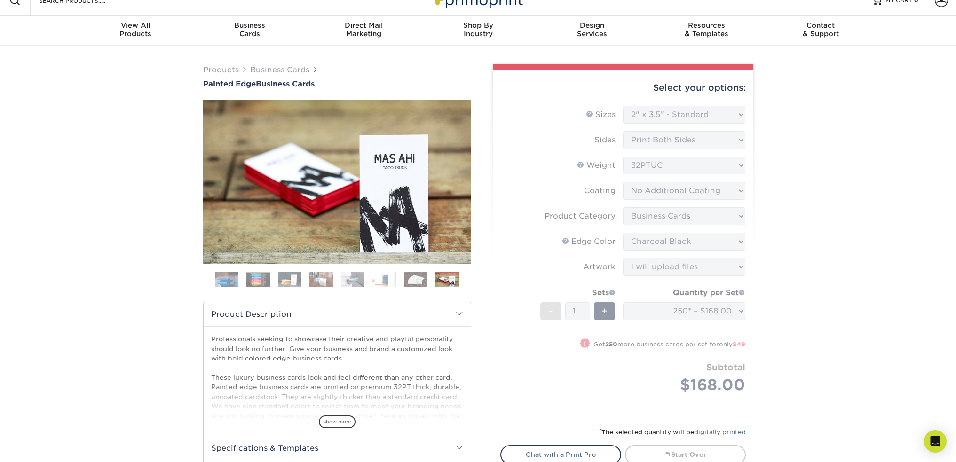
scroll to position [0, 0]
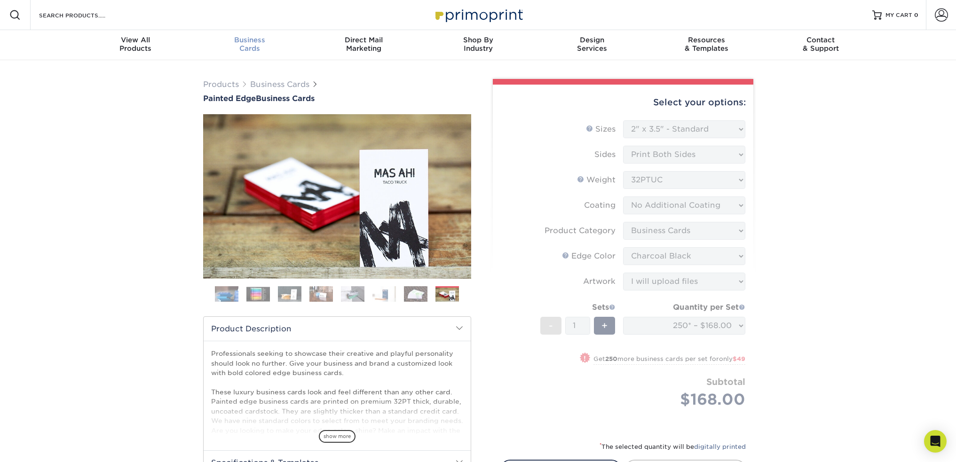
click at [246, 42] on span "Business" at bounding box center [249, 40] width 114 height 8
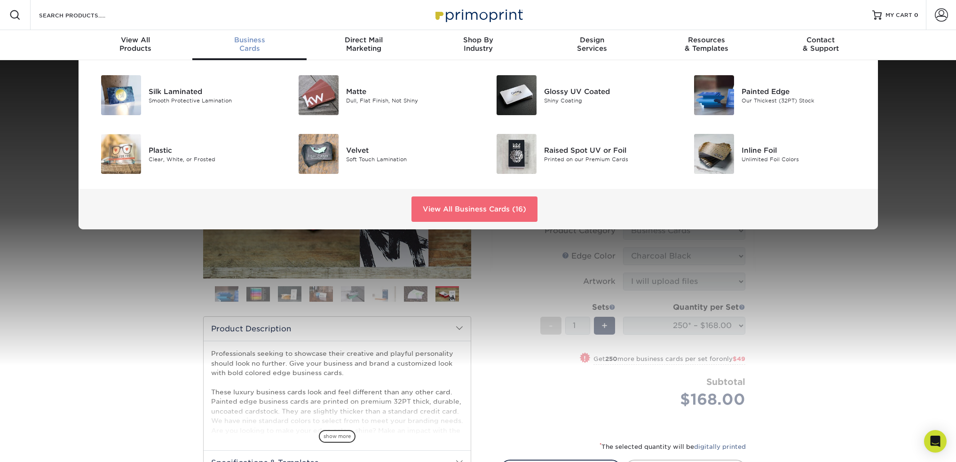
click at [452, 208] on link "View All Business Cards (16)" at bounding box center [474, 209] width 126 height 25
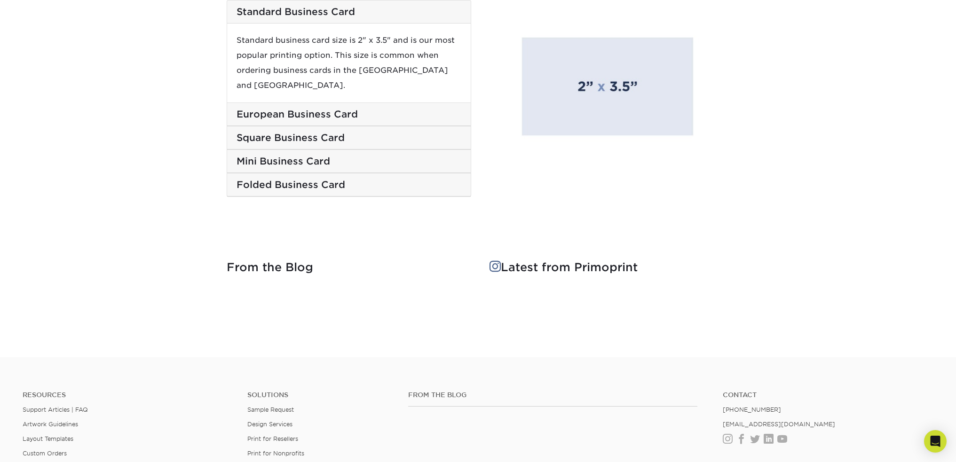
scroll to position [1646, 0]
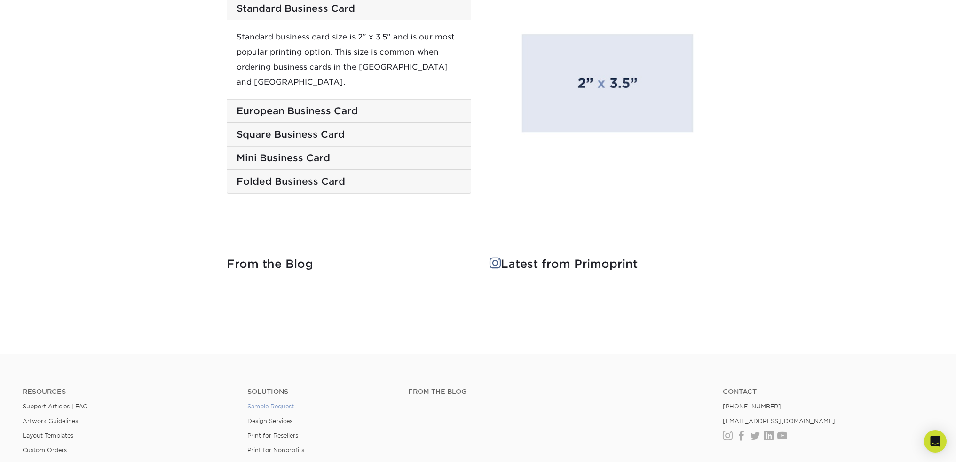
click at [280, 403] on link "Sample Request" at bounding box center [270, 406] width 47 height 7
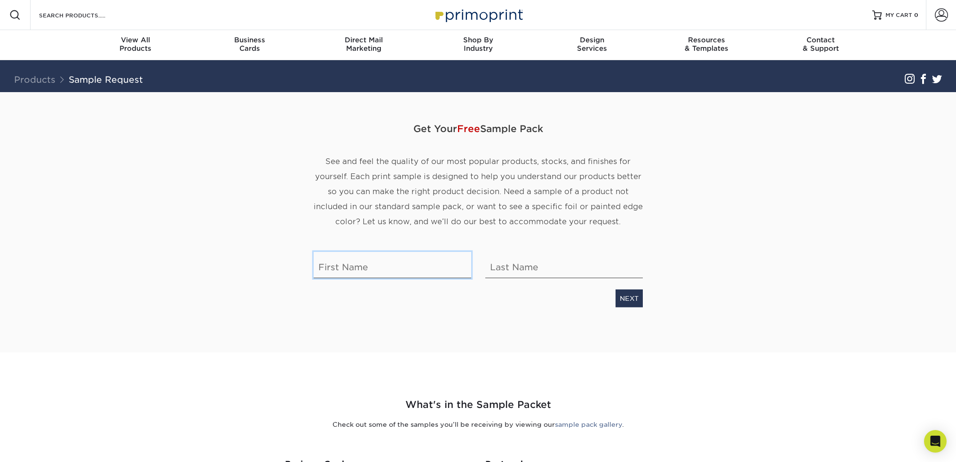
click at [407, 265] on input "text" at bounding box center [393, 265] width 158 height 26
type input "[PERSON_NAME]"
click at [631, 299] on link "NEXT" at bounding box center [628, 299] width 27 height 18
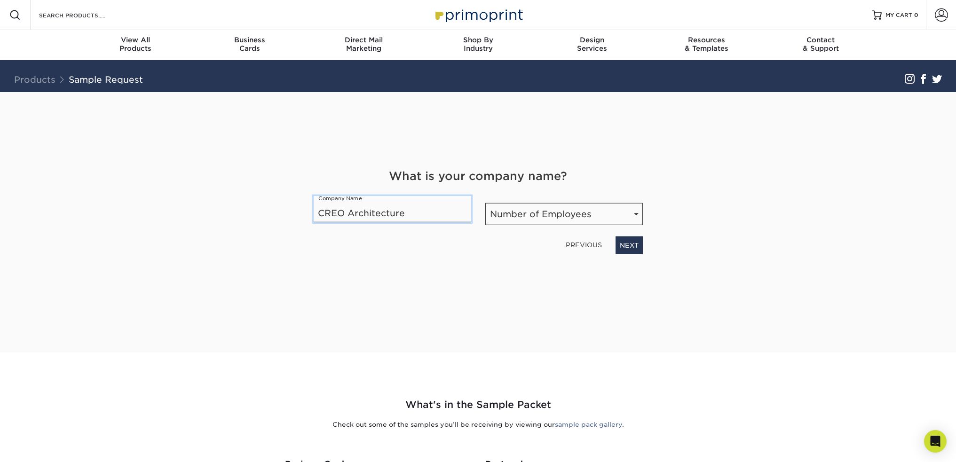
type input "CREO Architecture"
click at [543, 209] on select "Number of Employees Self-employed 1-10 employees 11-50 employees 51-200 employe…" at bounding box center [564, 214] width 158 height 22
select select "1-10"
click at [485, 203] on select "Number of Employees Self-employed 1-10 employees 11-50 employees 51-200 employe…" at bounding box center [564, 214] width 158 height 22
click at [631, 245] on link "NEXT" at bounding box center [628, 246] width 27 height 18
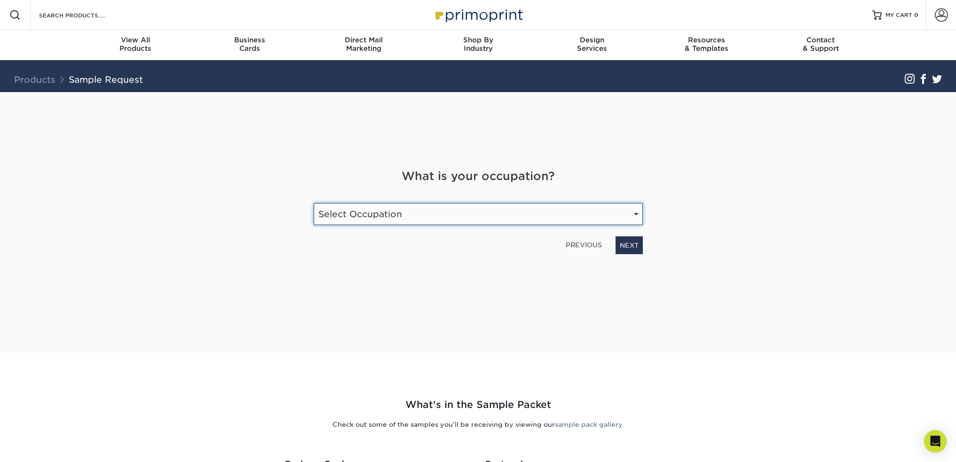
click at [490, 220] on select "Select Occupation Agency Automotive Blogger Cleaning Services Construction Educ…" at bounding box center [478, 214] width 329 height 22
select select "Other"
click at [314, 203] on select "Select Occupation Agency Automotive Blogger Cleaning Services Construction Educ…" at bounding box center [478, 214] width 329 height 22
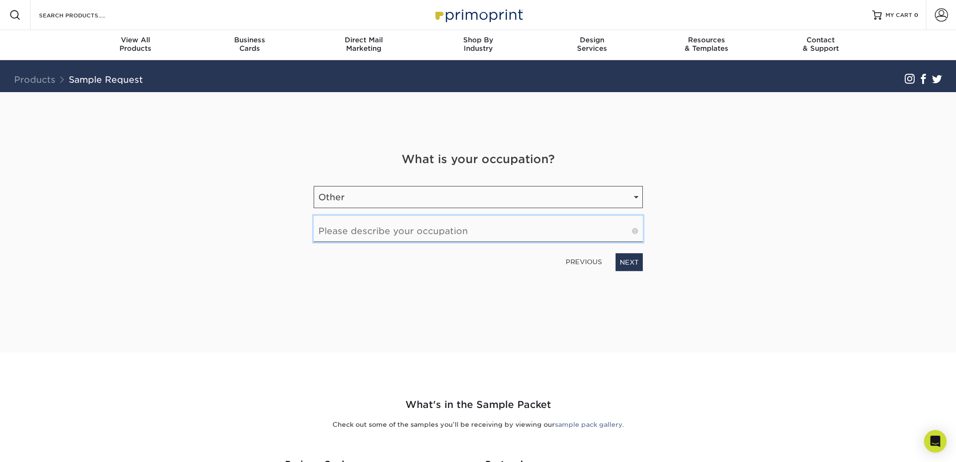
click at [532, 235] on input "text" at bounding box center [478, 229] width 329 height 26
type input "Architects"
click at [644, 260] on div "PREVIOUS NEXT" at bounding box center [478, 261] width 343 height 22
click at [627, 262] on link "NEXT" at bounding box center [628, 262] width 27 height 18
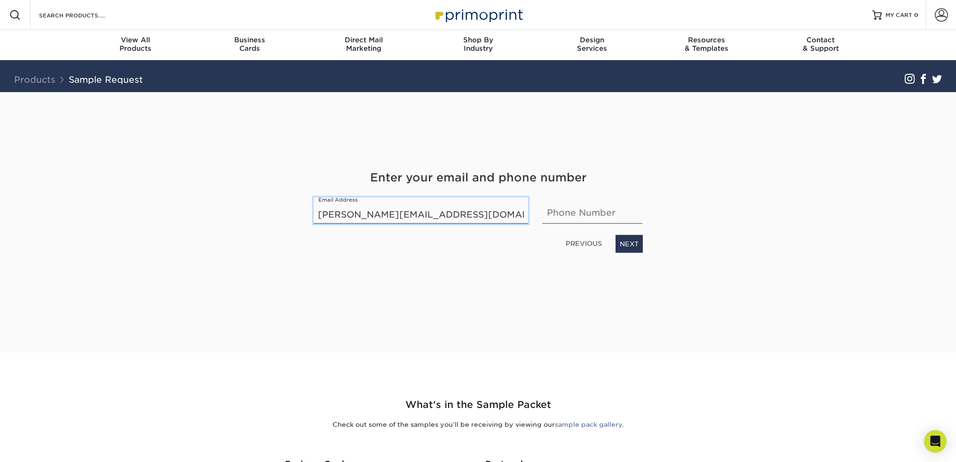
type input "[PERSON_NAME][EMAIL_ADDRESS][DOMAIN_NAME]"
type input "2103328599"
click at [542, 248] on div "PREVIOUS NEXT" at bounding box center [478, 242] width 343 height 22
click at [632, 241] on link "NEXT" at bounding box center [628, 244] width 27 height 18
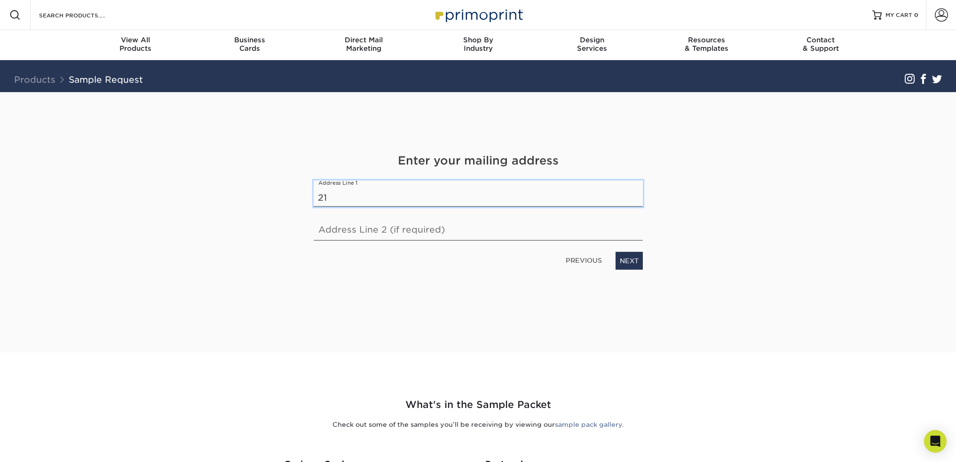
type input "[STREET_ADDRESS]"
click at [629, 263] on link "NEXT" at bounding box center [628, 261] width 27 height 18
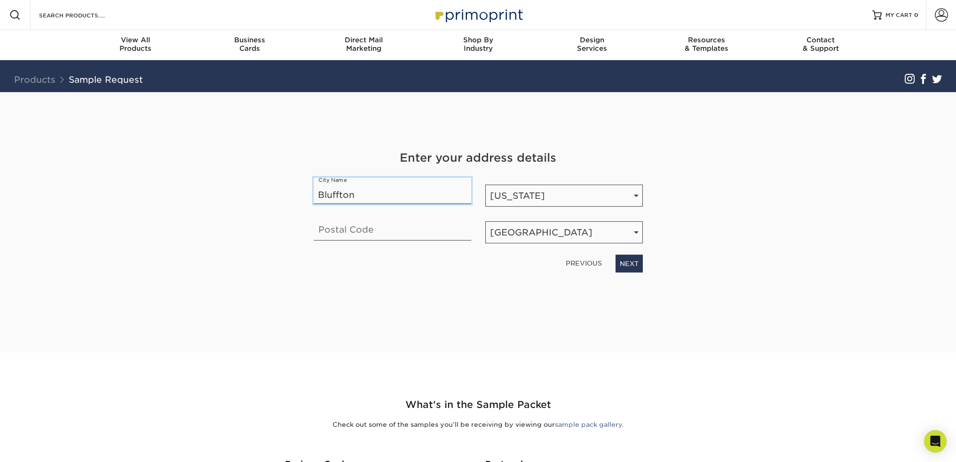
type input "Bluffton"
type input "29910"
click at [625, 265] on link "NEXT" at bounding box center [628, 264] width 27 height 18
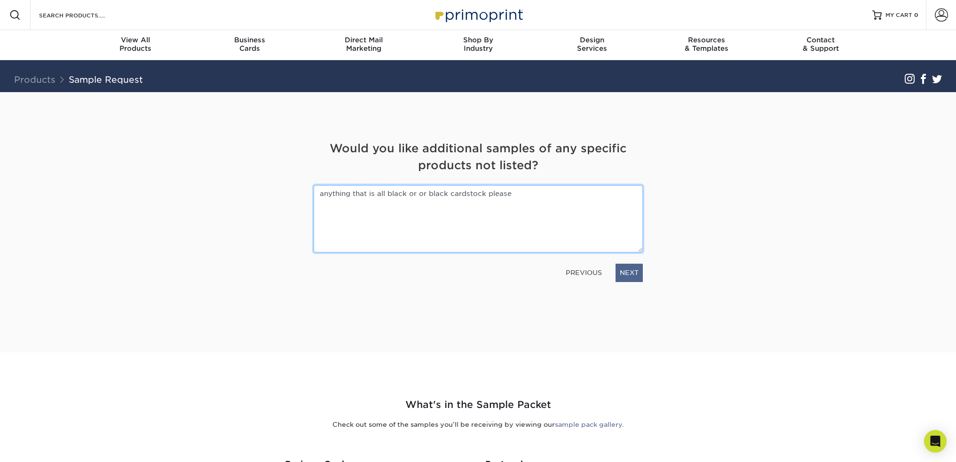
type textarea "anything that is all black or or black cardstock please"
click at [633, 273] on link "NEXT" at bounding box center [628, 273] width 27 height 18
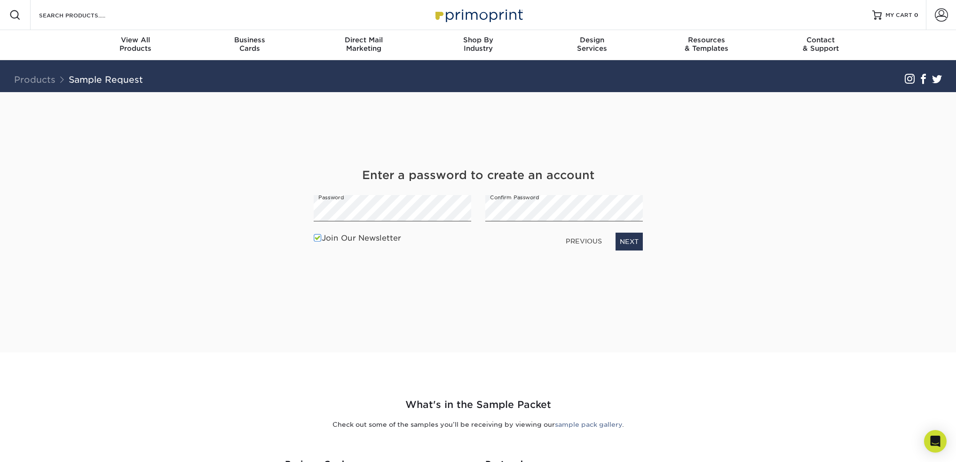
click at [307, 237] on div "Join Our Newsletter PREVIOUS NEXT" at bounding box center [478, 242] width 343 height 26
click at [317, 239] on span at bounding box center [318, 238] width 8 height 9
click at [0, 0] on input "Join Our Newsletter" at bounding box center [0, 0] width 0 height 0
click at [632, 235] on link "NEXT" at bounding box center [628, 242] width 27 height 18
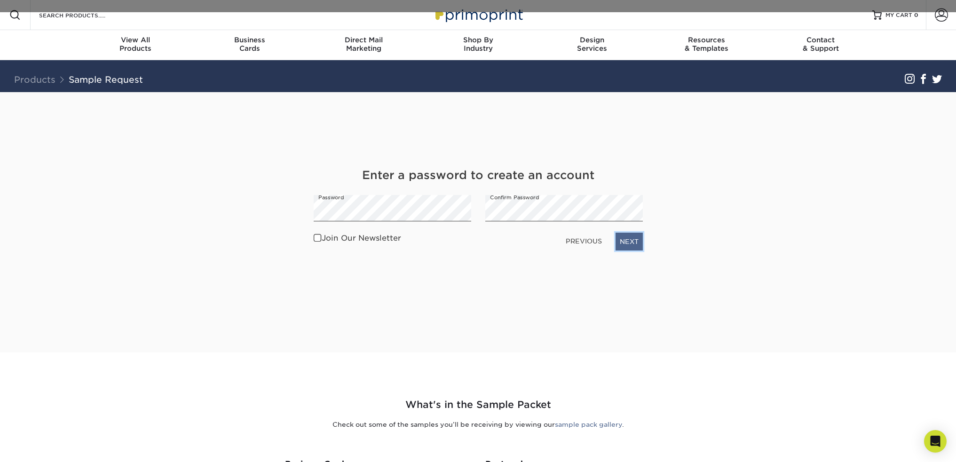
click at [634, 240] on link "NEXT" at bounding box center [628, 242] width 27 height 18
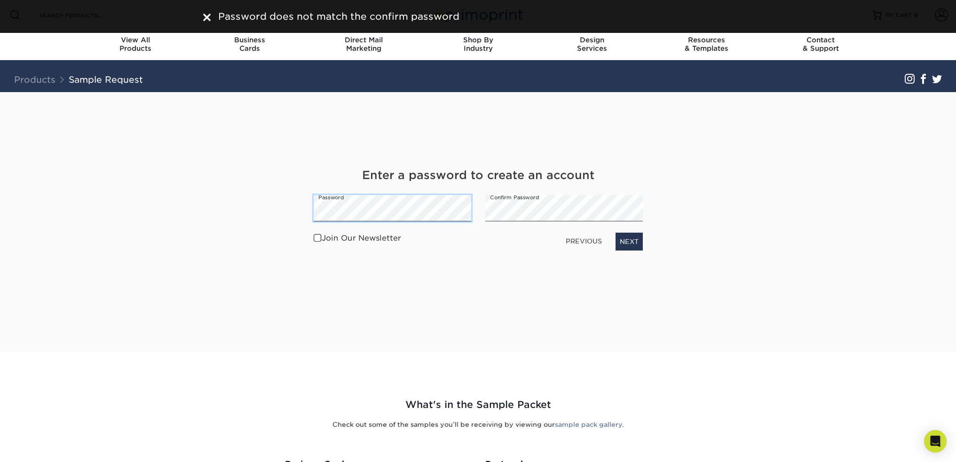
click at [265, 209] on div "Get Your Free Sample Pack See and feel the quality of our most popular products…" at bounding box center [478, 222] width 550 height 260
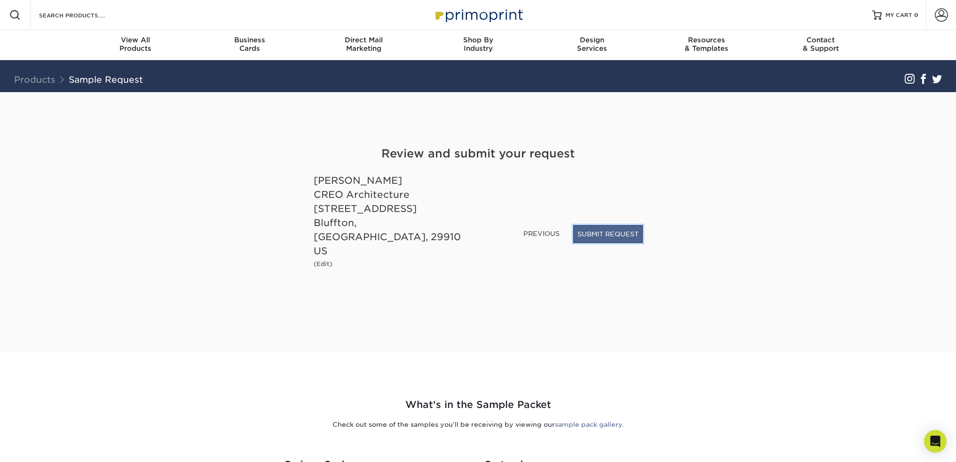
click at [600, 243] on button "SUBMIT REQUEST" at bounding box center [608, 234] width 70 height 18
